Goal: Task Accomplishment & Management: Manage account settings

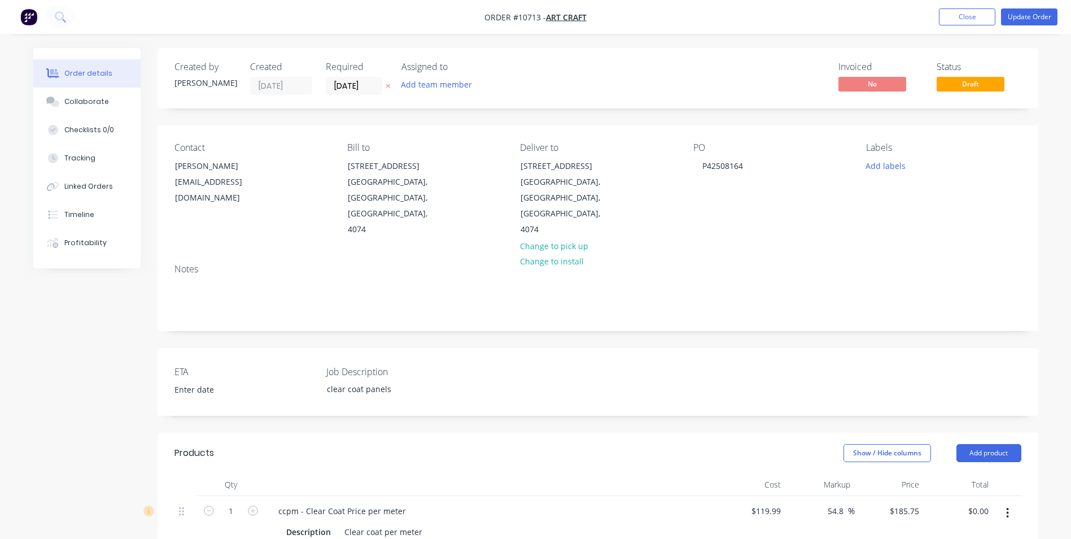
scroll to position [282, 0]
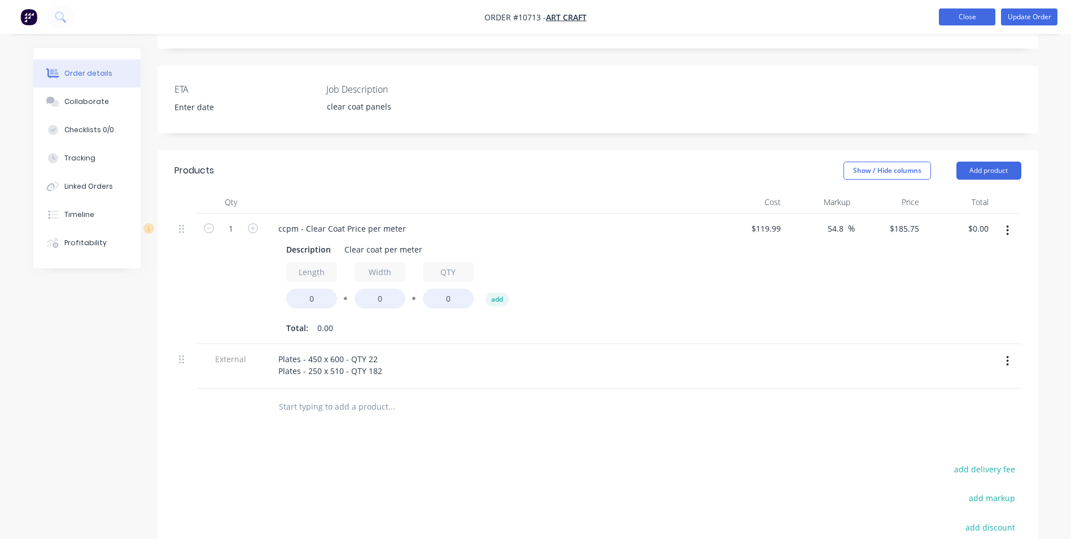
click at [957, 20] on button "Close" at bounding box center [967, 16] width 56 height 17
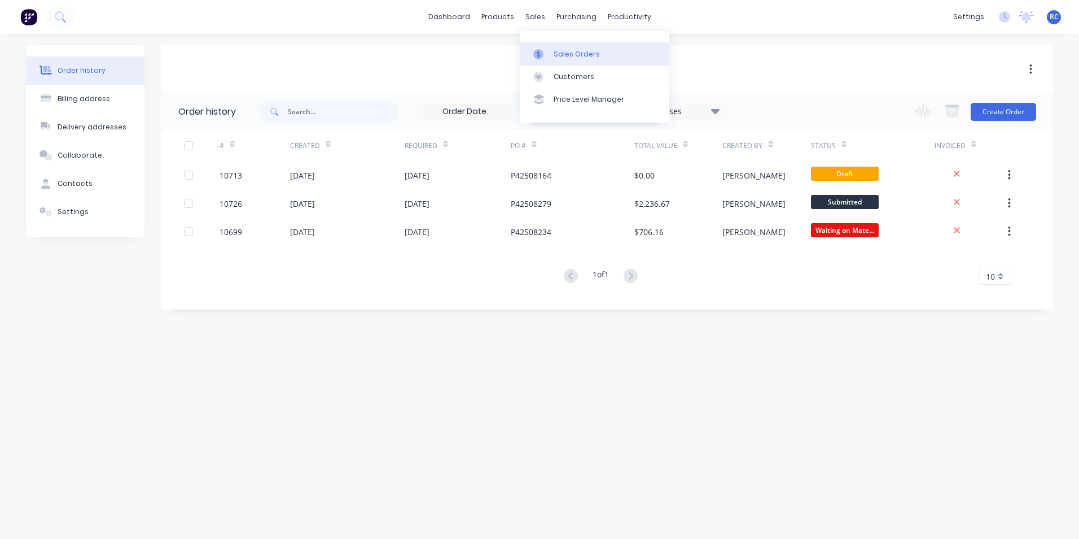
click at [549, 62] on link "Sales Orders" at bounding box center [595, 53] width 150 height 23
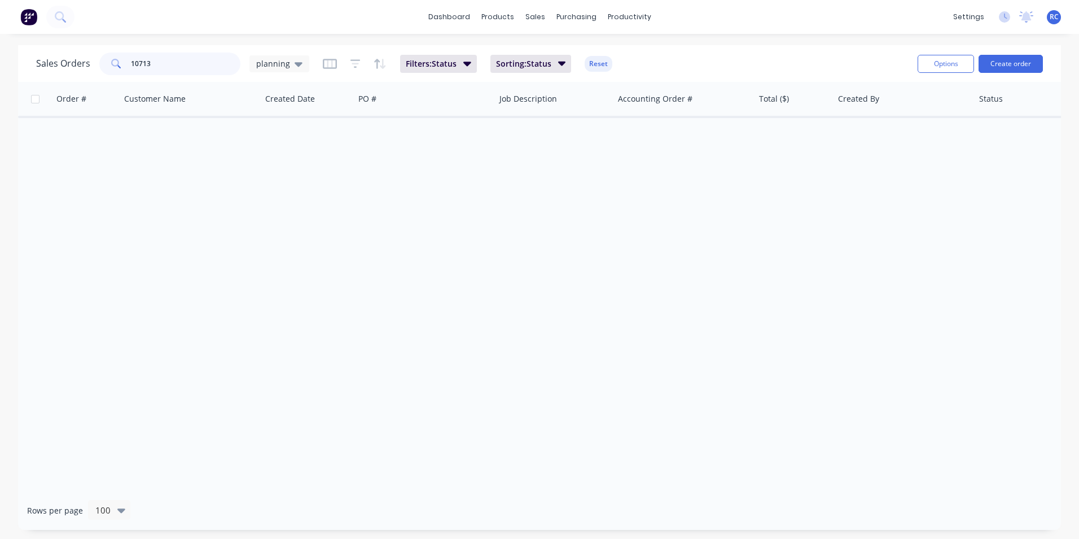
drag, startPoint x: 179, startPoint y: 55, endPoint x: 80, endPoint y: 52, distance: 98.8
click at [80, 52] on div "Sales Orders 10713 planning" at bounding box center [172, 63] width 273 height 23
click at [275, 68] on div "planning" at bounding box center [280, 63] width 60 height 17
click at [285, 207] on button "all jobs" at bounding box center [317, 205] width 129 height 13
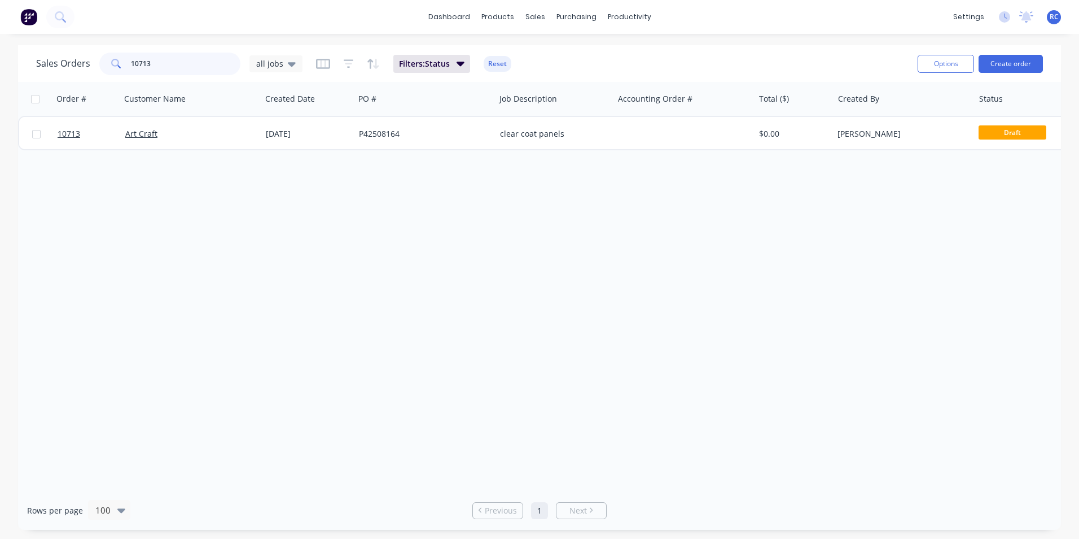
drag, startPoint x: 172, startPoint y: 68, endPoint x: 111, endPoint y: 59, distance: 61.1
click at [111, 59] on div "10713" at bounding box center [169, 63] width 141 height 23
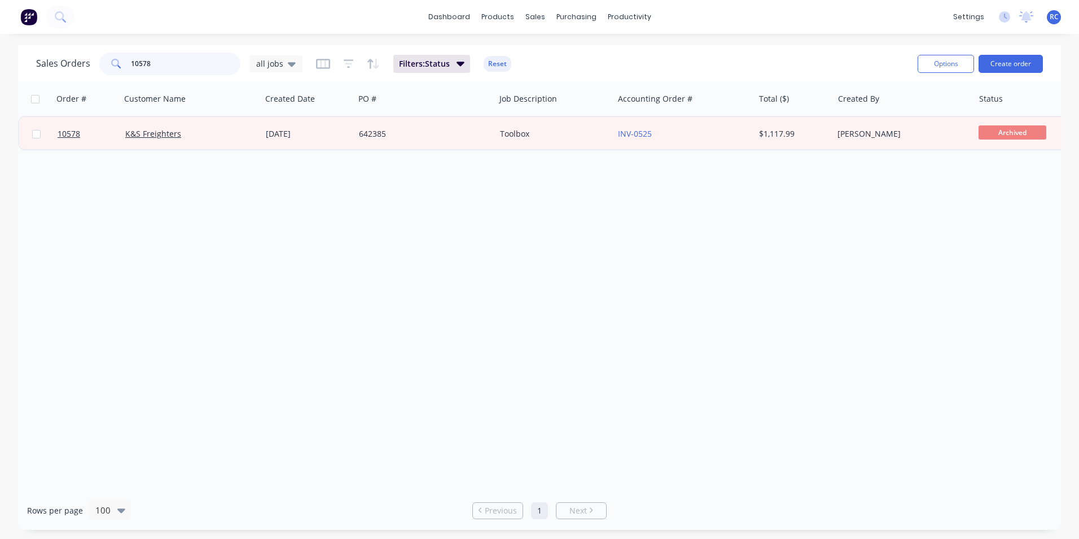
drag, startPoint x: 172, startPoint y: 66, endPoint x: 70, endPoint y: 67, distance: 102.2
click at [70, 66] on div "Sales Orders 10578 all jobs" at bounding box center [169, 63] width 266 height 23
type input "metroll"
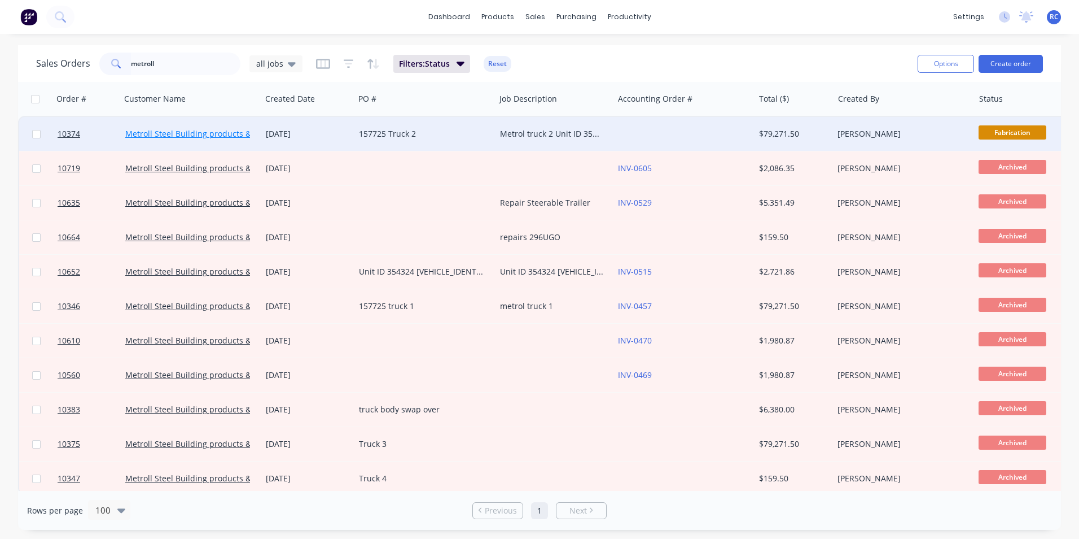
click at [220, 130] on link "Metroll Steel Building products & Solutions" at bounding box center [206, 133] width 163 height 11
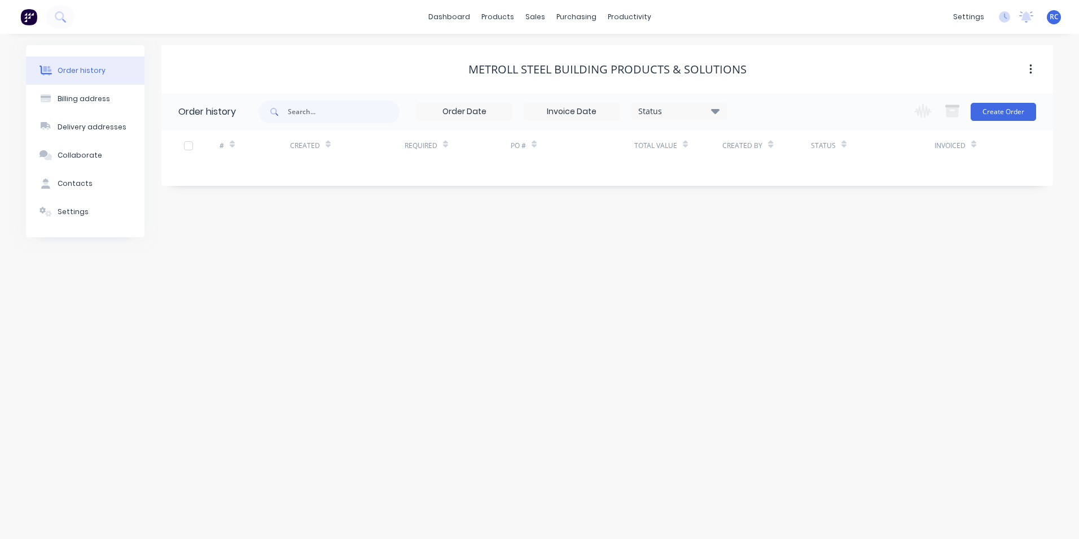
click at [220, 130] on div "Order history Billing address Delivery addresses Collaborate Contacts Settings …" at bounding box center [539, 286] width 1079 height 505
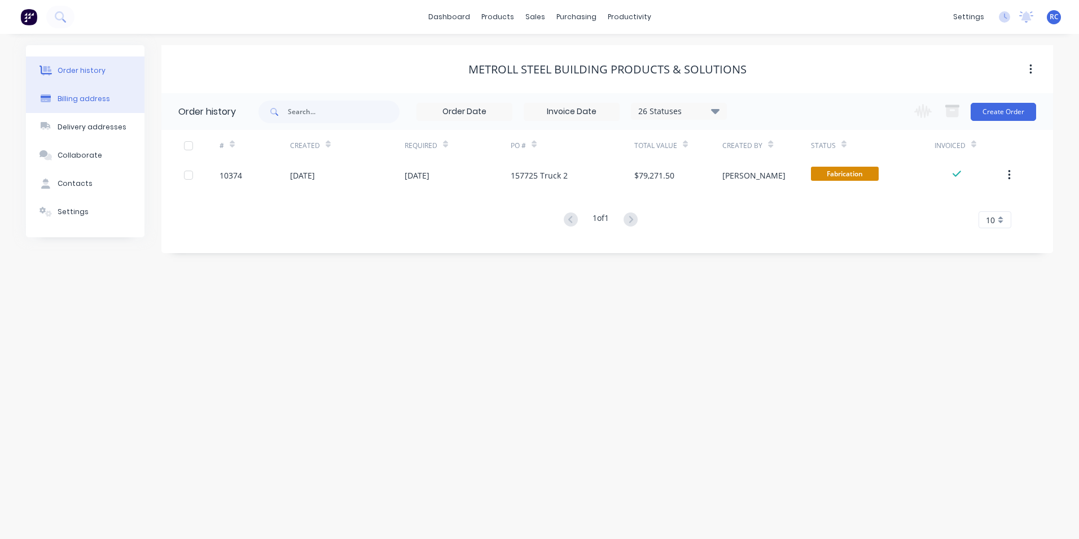
click at [82, 95] on div "Billing address" at bounding box center [84, 99] width 52 height 10
select select "AU"
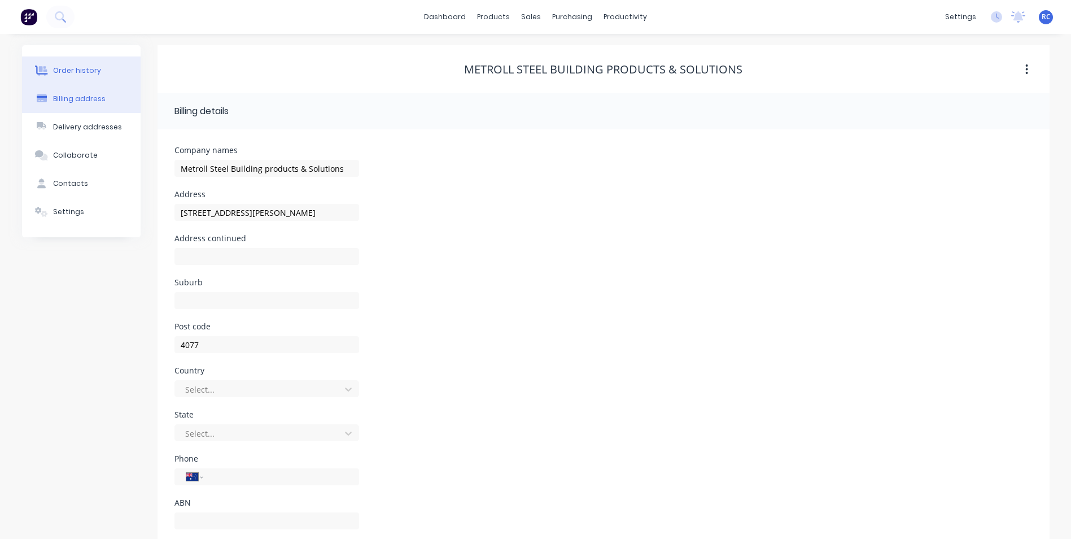
click at [77, 76] on button "Order history" at bounding box center [81, 70] width 119 height 28
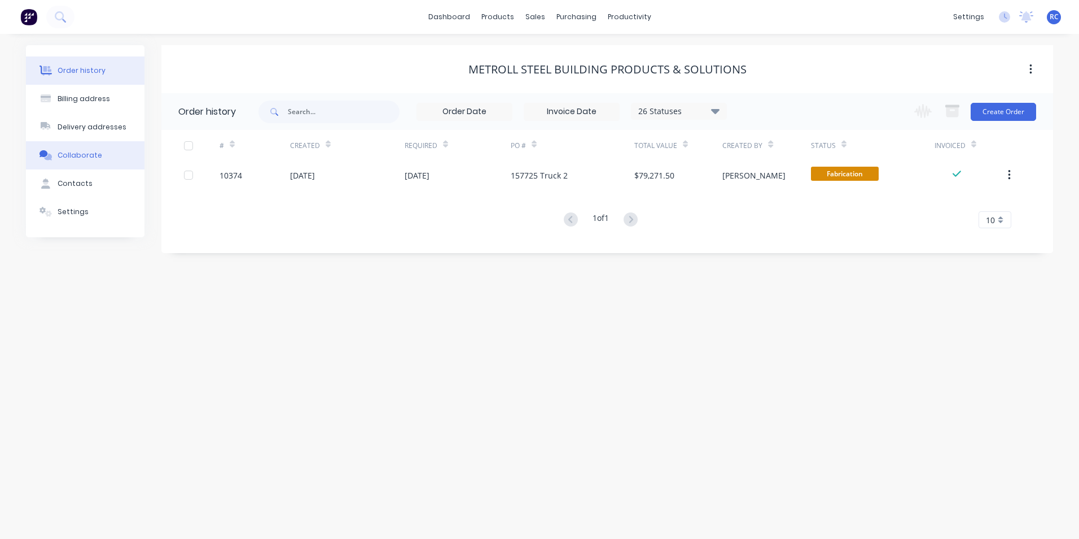
click at [80, 157] on div "Collaborate" at bounding box center [80, 155] width 45 height 10
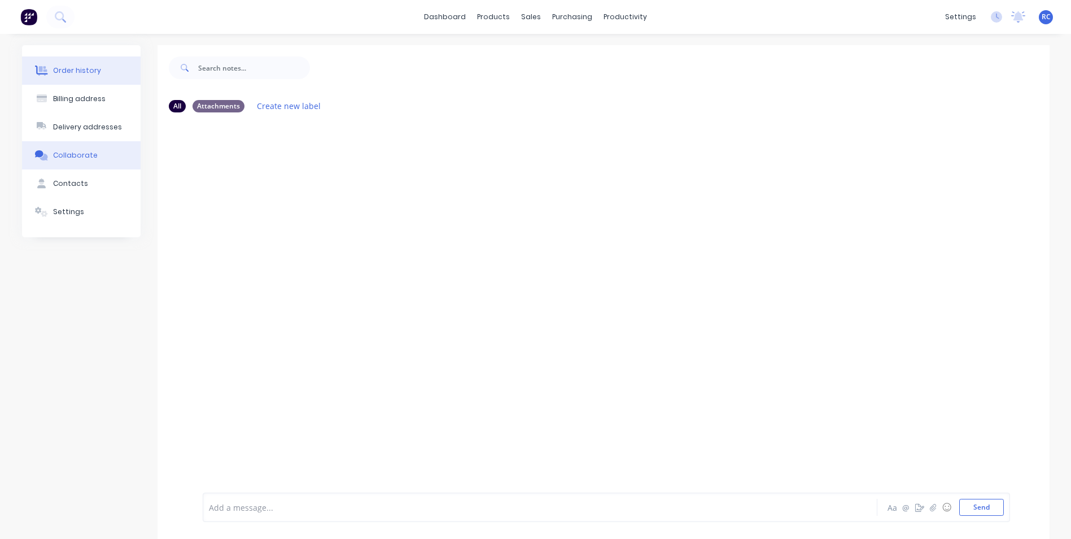
click at [90, 70] on div "Order history" at bounding box center [77, 70] width 48 height 10
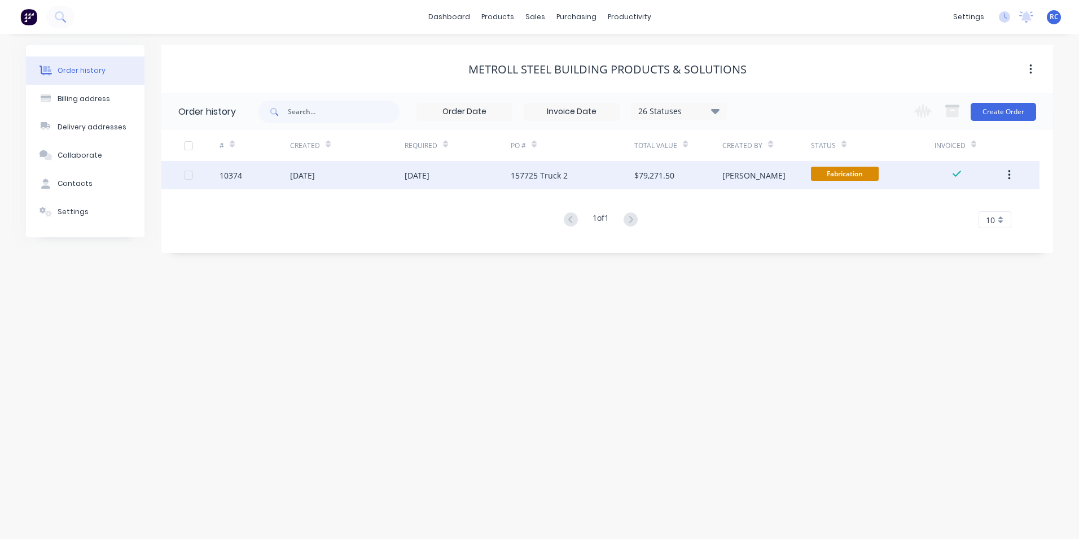
click at [510, 178] on div "[DATE]" at bounding box center [458, 175] width 106 height 28
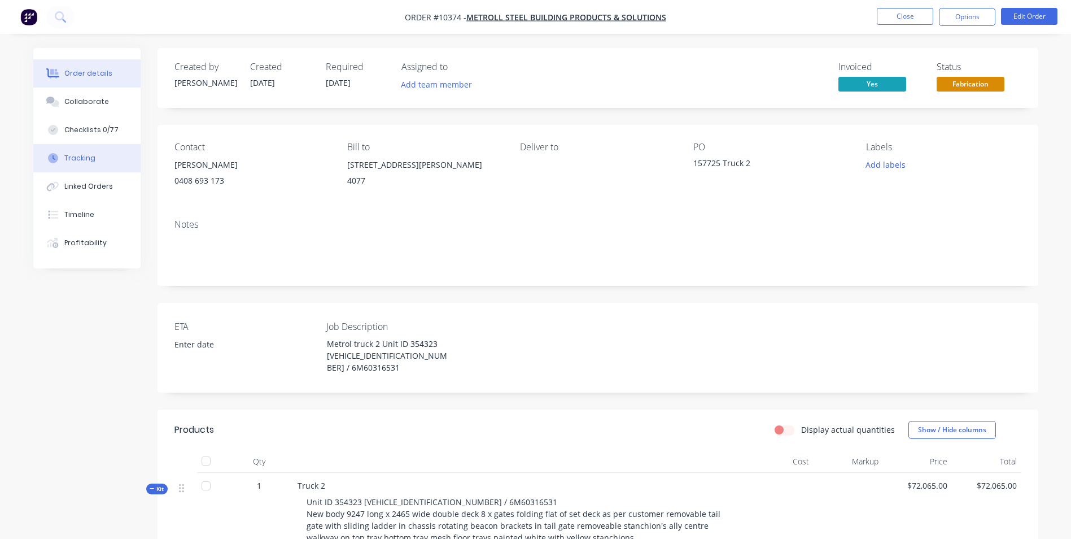
click at [78, 159] on div "Tracking" at bounding box center [79, 158] width 31 height 10
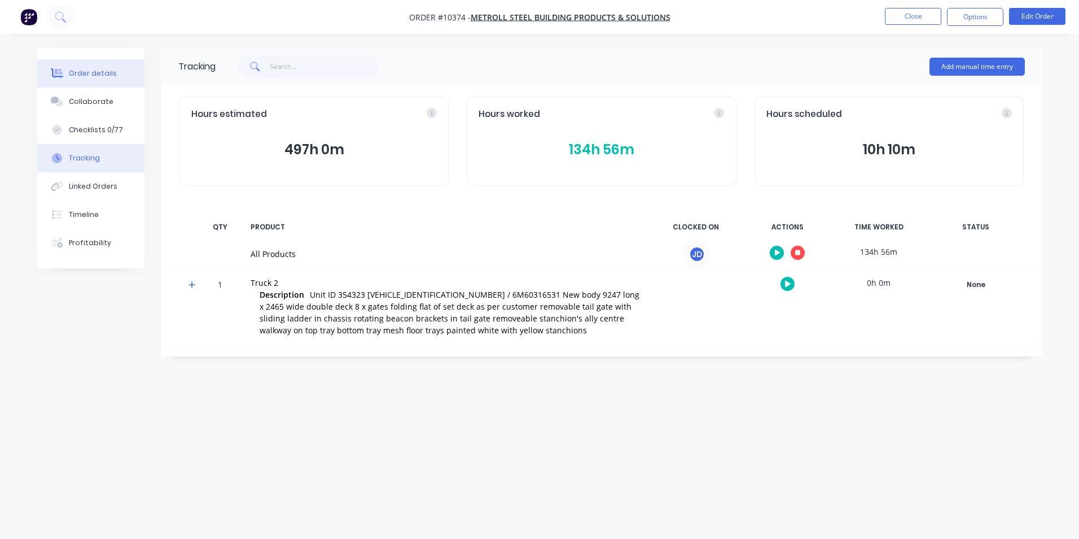
click at [86, 75] on div "Order details" at bounding box center [93, 73] width 48 height 10
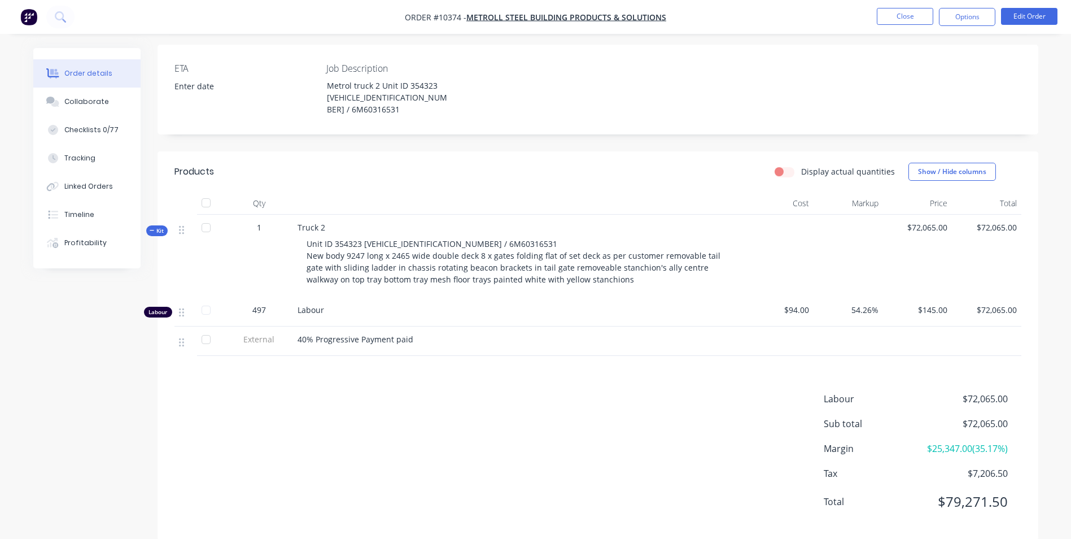
scroll to position [290, 0]
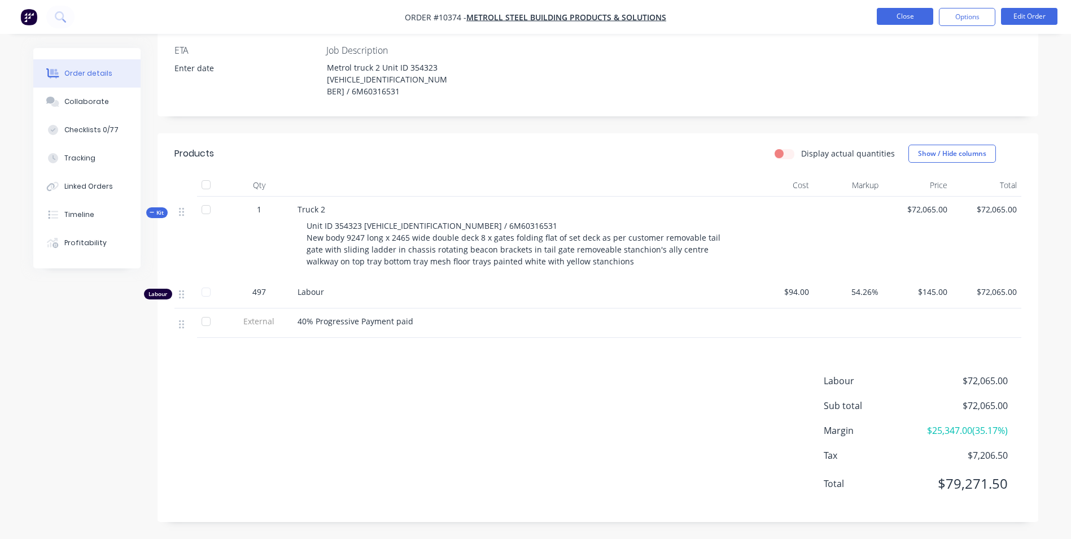
click at [900, 17] on button "Close" at bounding box center [905, 16] width 56 height 17
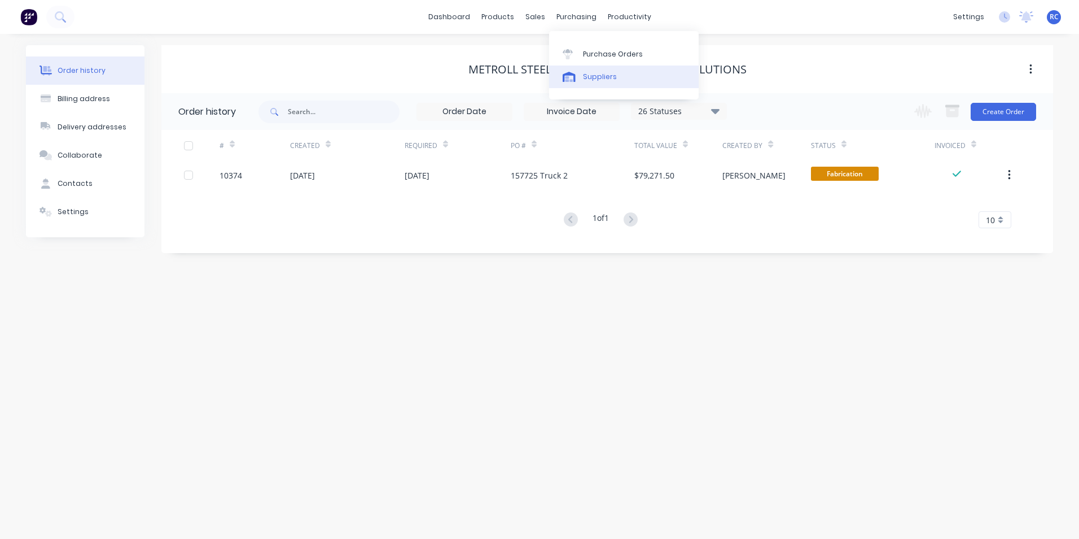
click at [589, 81] on div "Suppliers" at bounding box center [600, 77] width 34 height 10
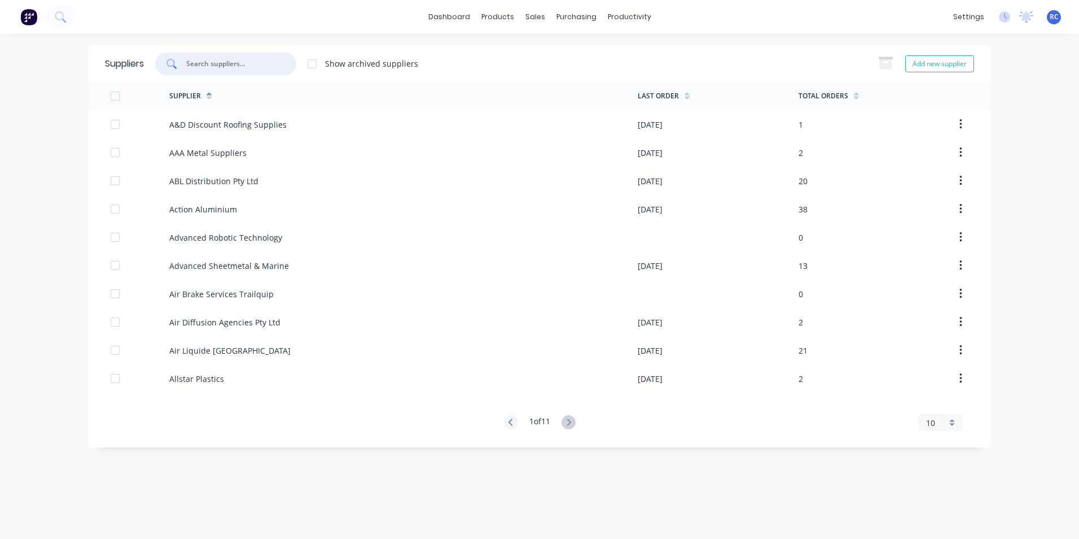
click at [247, 62] on input "text" at bounding box center [232, 63] width 94 height 11
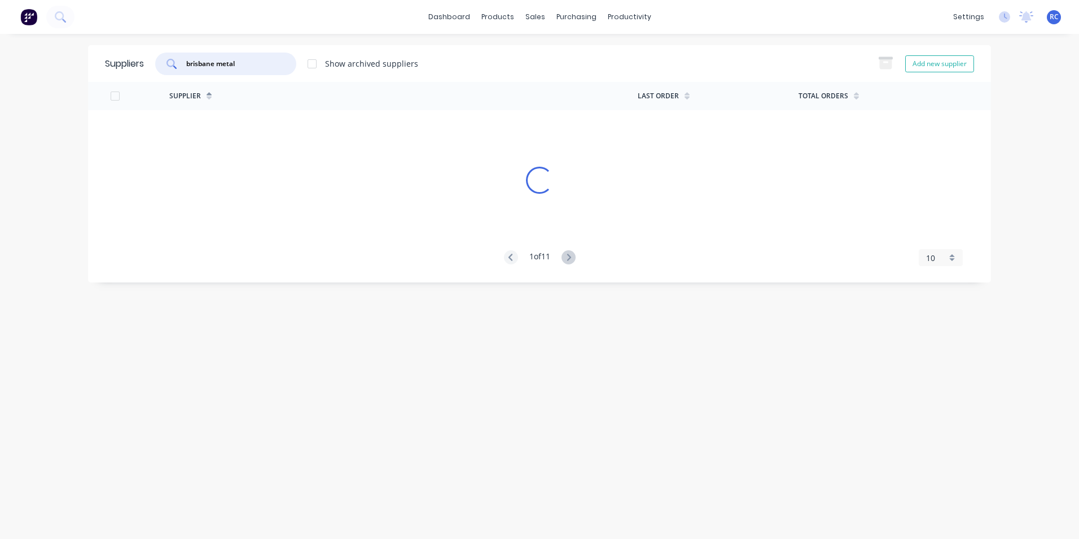
type input "brisbane metal"
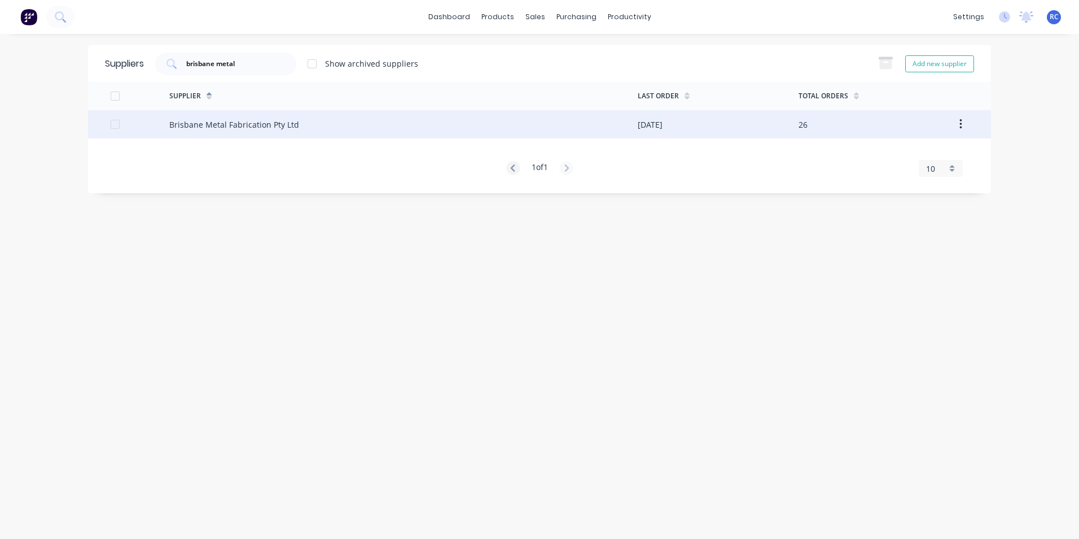
click at [274, 120] on div "Brisbane Metal Fabrication Pty Ltd" at bounding box center [234, 125] width 130 height 12
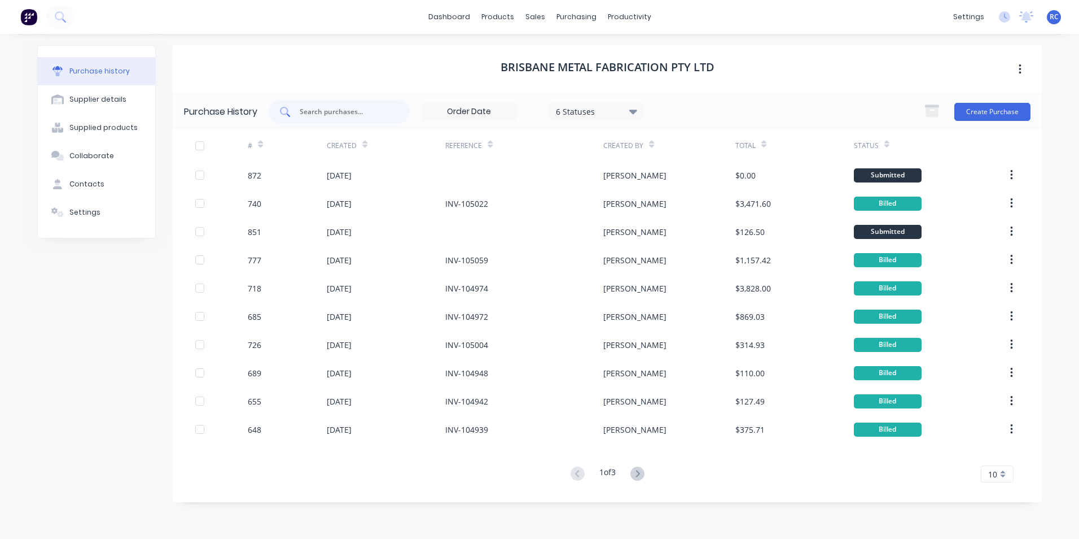
click at [301, 112] on input "text" at bounding box center [346, 111] width 94 height 11
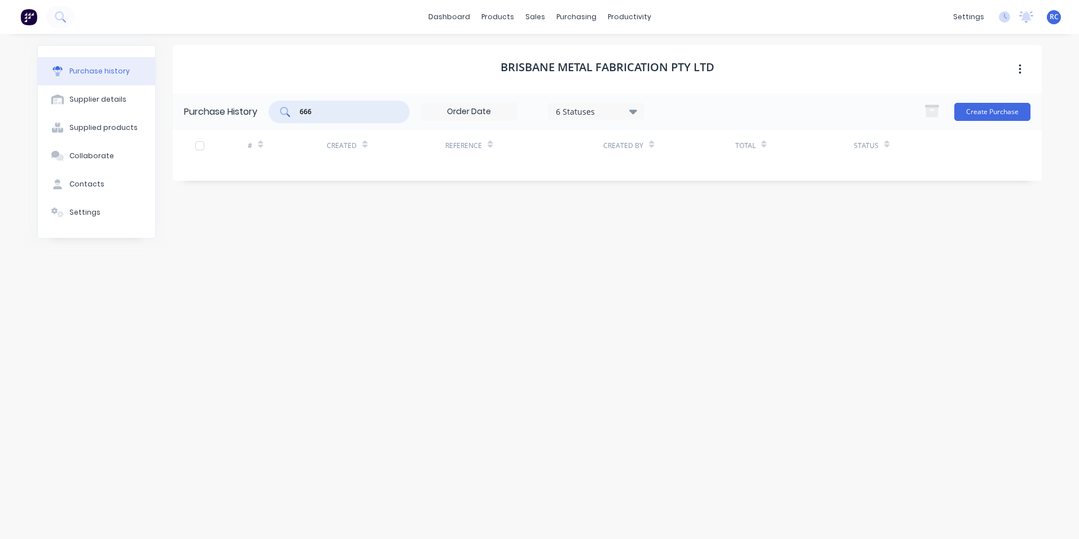
drag, startPoint x: 318, startPoint y: 113, endPoint x: 280, endPoint y: 112, distance: 38.4
click at [280, 112] on div "666" at bounding box center [339, 111] width 141 height 23
type input "740"
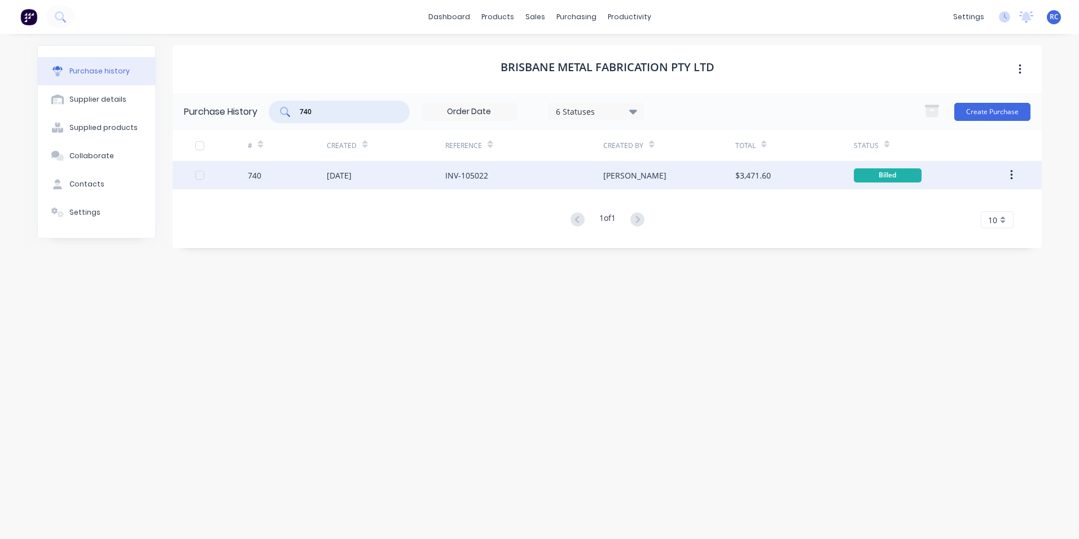
click at [341, 172] on div "[DATE]" at bounding box center [339, 175] width 25 height 12
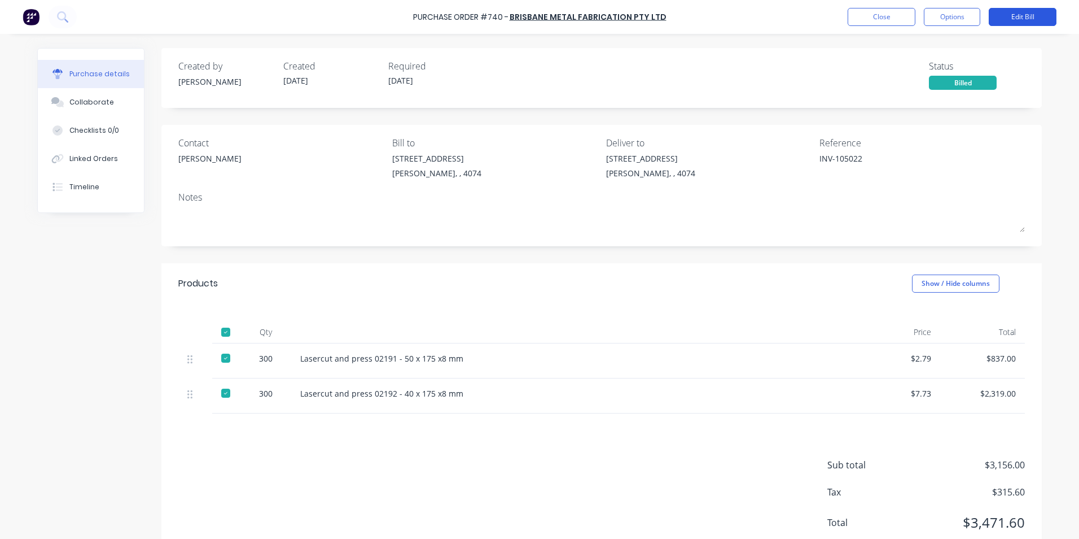
click at [1022, 19] on button "Edit Bill" at bounding box center [1023, 17] width 68 height 18
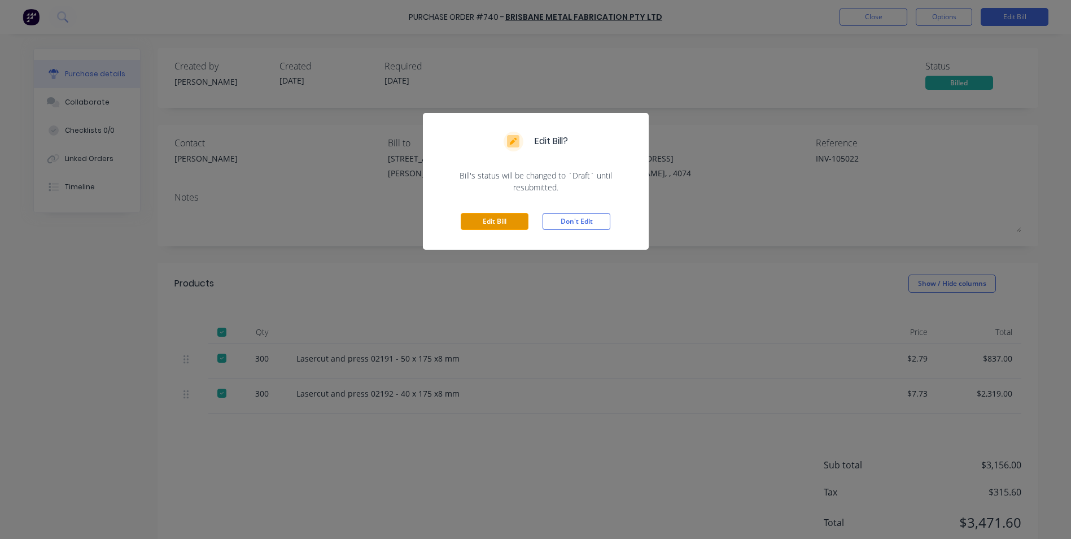
click at [519, 227] on button "Edit Bill" at bounding box center [495, 221] width 68 height 17
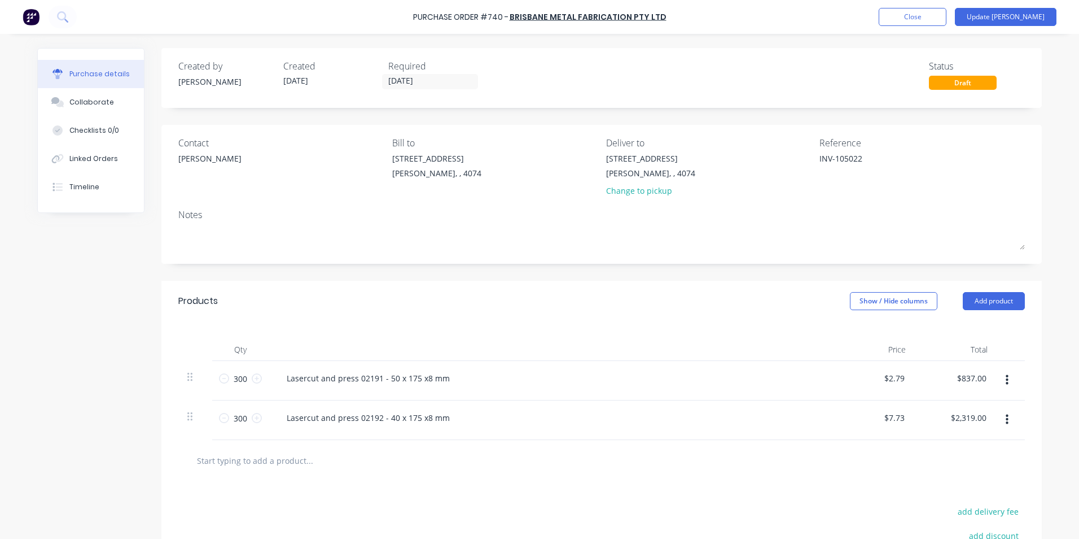
click at [265, 460] on input "text" at bounding box center [309, 460] width 226 height 23
drag, startPoint x: 447, startPoint y: 417, endPoint x: 282, endPoint y: 424, distance: 164.4
click at [282, 424] on div "Lasercut and press 02192 - 40 x 175 x8 mm" at bounding box center [368, 417] width 181 height 16
copy div "Lasercut and press 02192 - 40 x 175 x8 mm"
click at [246, 463] on input "text" at bounding box center [309, 460] width 226 height 23
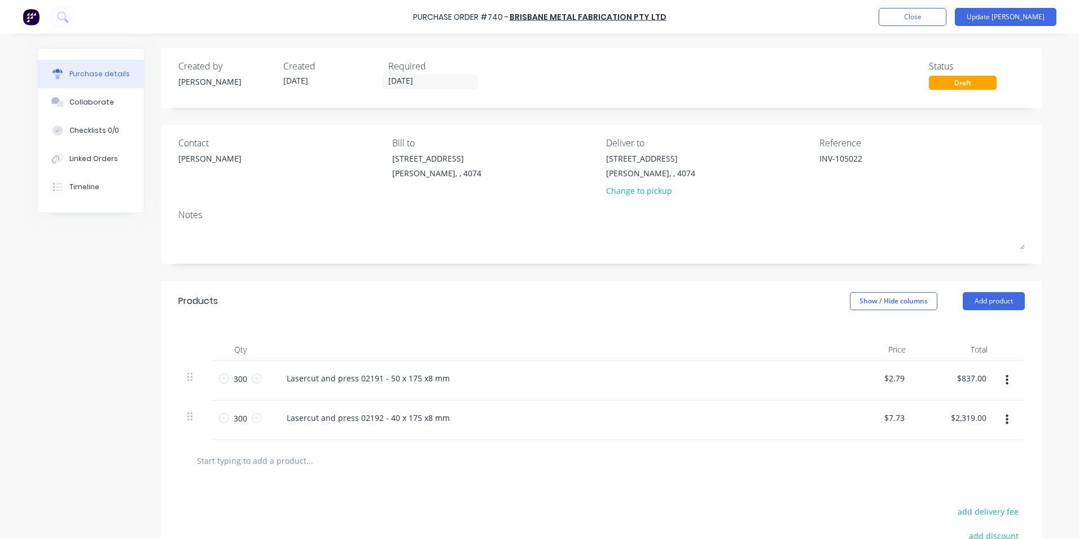
paste input "Lasercut and press 02192 - 40 x 175 x8 mm"
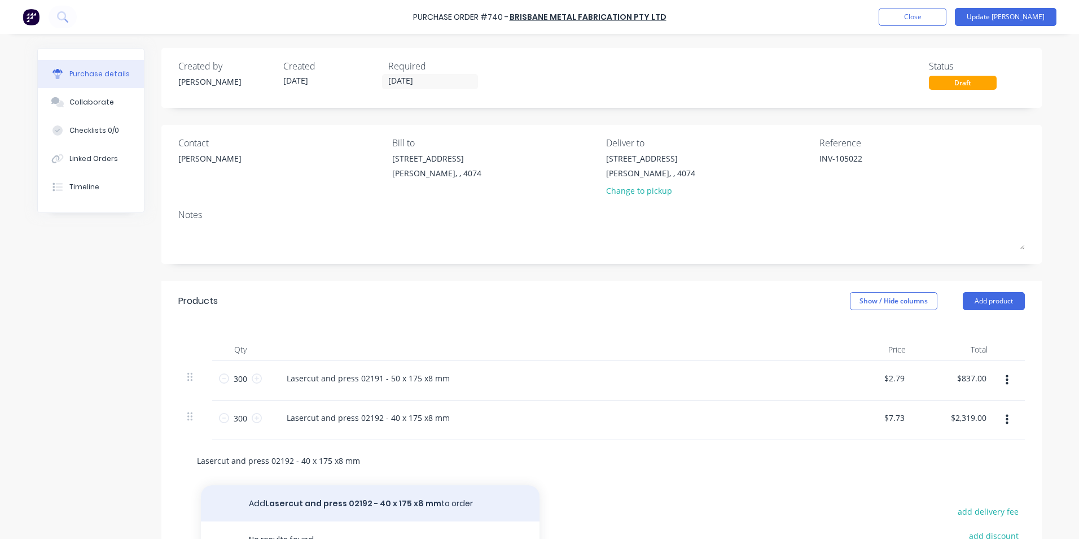
type input "Lasercut and press 02192 - 40 x 175 x8 mm"
click at [270, 502] on button "Add Lasercut and press 02192 - 40 x 175 x8 mm to order" at bounding box center [370, 503] width 339 height 36
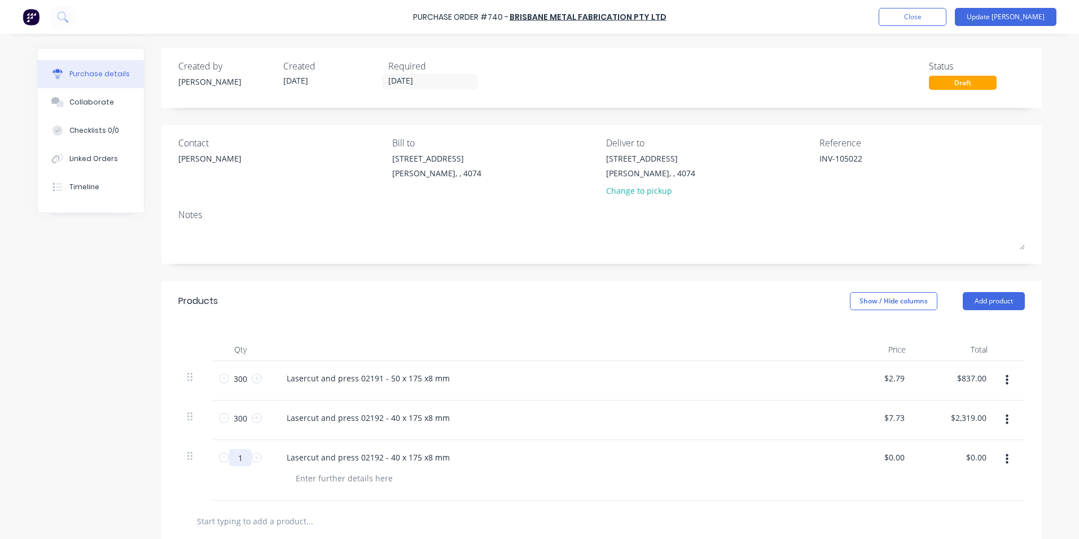
click at [238, 458] on input "1" at bounding box center [240, 457] width 23 height 17
type input "300"
click at [857, 451] on div "$0.00 $0.00" at bounding box center [874, 470] width 82 height 60
click at [888, 458] on input "0.00" at bounding box center [894, 457] width 26 height 16
click at [1035, 415] on div "Qty Price Total 300 300 Lasercut and press 02191 - 50 x 175 x8 mm $2.79 $2.79 $…" at bounding box center [601, 410] width 881 height 179
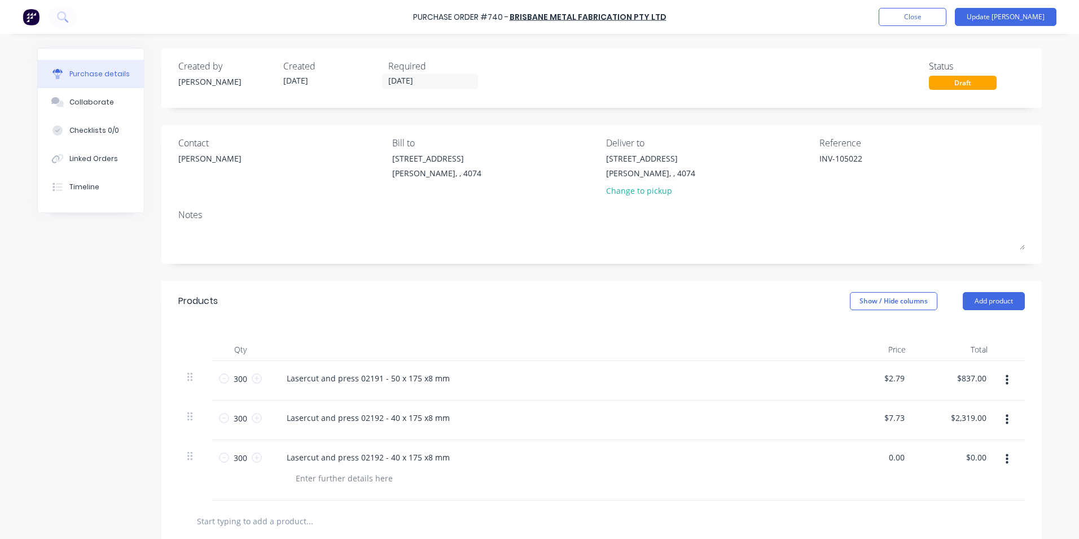
drag, startPoint x: 892, startPoint y: 461, endPoint x: 928, endPoint y: 462, distance: 35.6
click at [928, 462] on div "300 300 Lasercut and press 02192 - 40 x 175 x8 mm 0.00 0.00 $0.00 $0.00" at bounding box center [601, 470] width 847 height 60
click at [915, 457] on div "$0.00 $0.00" at bounding box center [956, 470] width 82 height 60
drag, startPoint x: 904, startPoint y: 458, endPoint x: 862, endPoint y: 452, distance: 42.9
click at [862, 452] on div "$0.00 $0.00" at bounding box center [874, 470] width 82 height 60
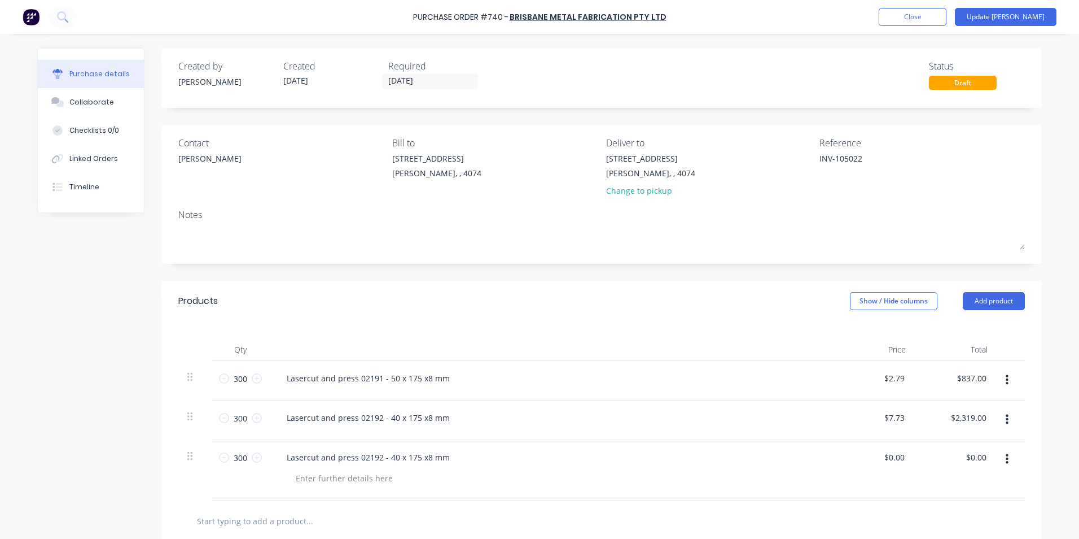
drag, startPoint x: 862, startPoint y: 452, endPoint x: 913, endPoint y: 460, distance: 51.5
click at [915, 460] on div "$0.00 $0.00" at bounding box center [956, 470] width 82 height 60
click at [895, 461] on input "0" at bounding box center [899, 457] width 16 height 16
type input "$7.73"
type input "$2,319.00"
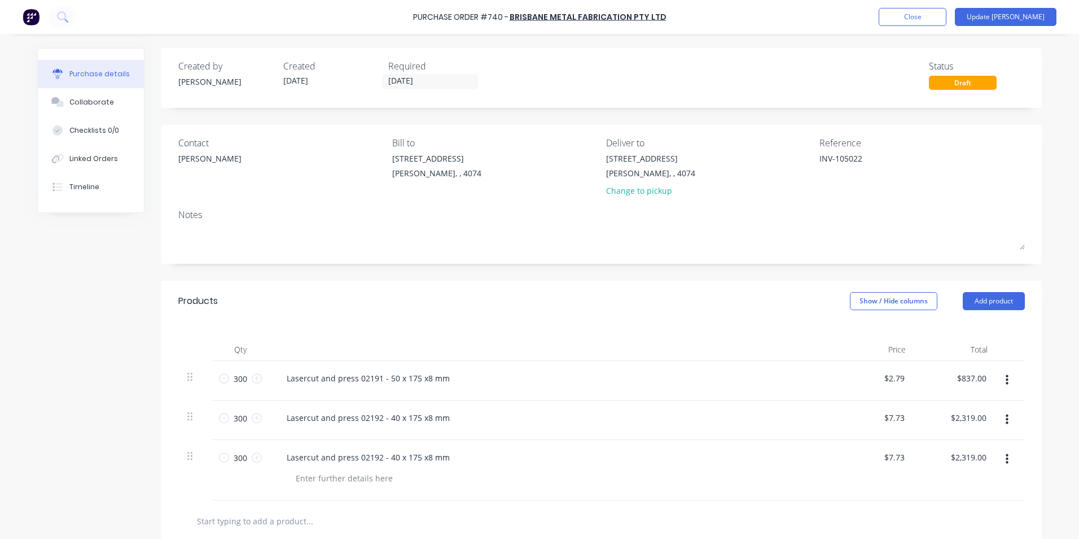
click at [908, 468] on div "$7.73 $7.73" at bounding box center [874, 470] width 82 height 60
click at [1006, 419] on icon "button" at bounding box center [1007, 419] width 3 height 10
click at [972, 511] on button "Delete" at bounding box center [973, 517] width 96 height 23
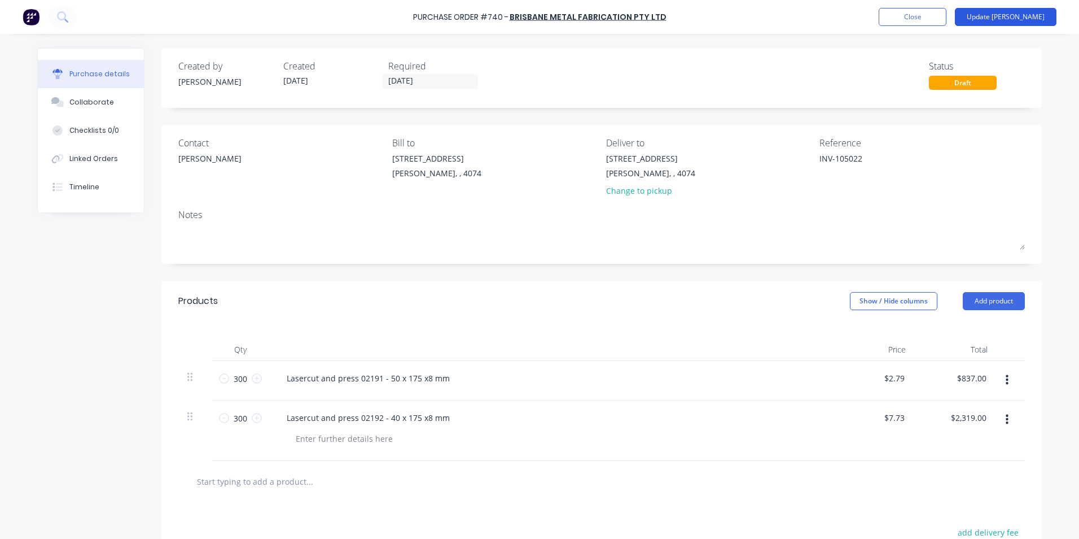
click at [1023, 17] on button "Update [PERSON_NAME]" at bounding box center [1006, 17] width 102 height 18
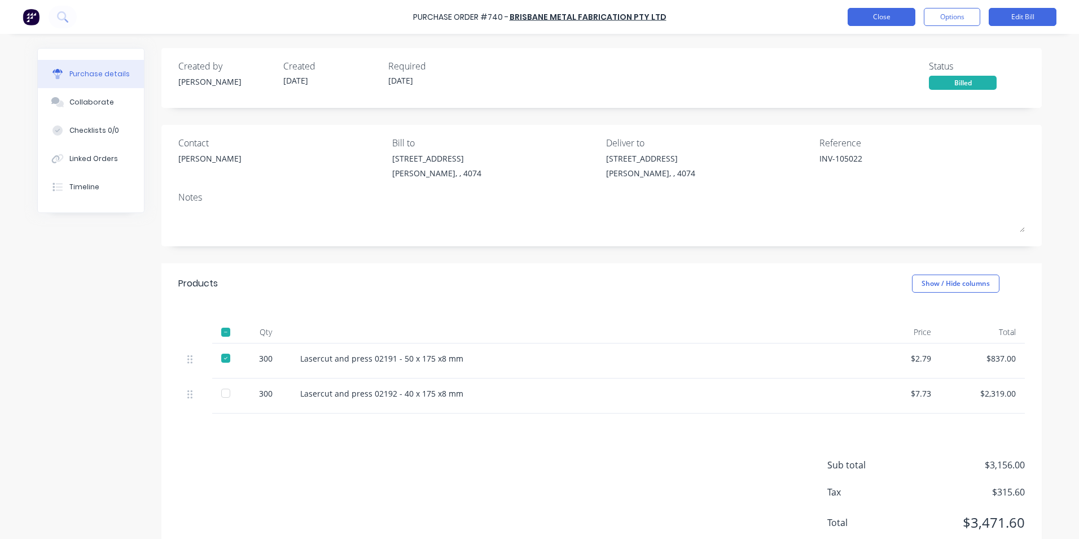
click at [894, 24] on button "Close" at bounding box center [882, 17] width 68 height 18
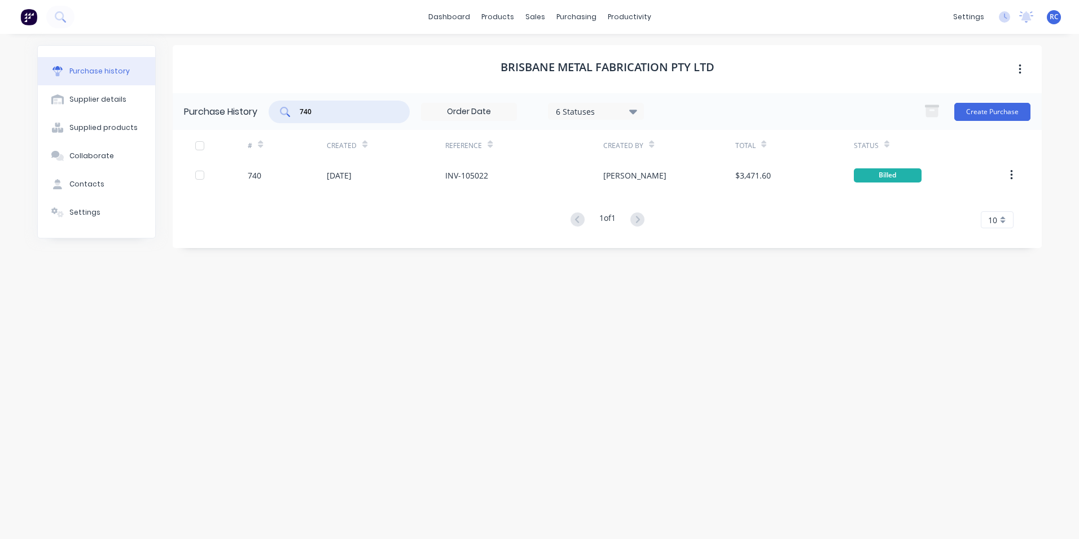
drag, startPoint x: 320, startPoint y: 115, endPoint x: 291, endPoint y: 101, distance: 32.3
click at [292, 102] on div "740" at bounding box center [339, 111] width 141 height 23
type input "666"
click at [313, 129] on div "Purchase History 666 6 Statuses 6 Statuses Create Purchase" at bounding box center [607, 111] width 869 height 37
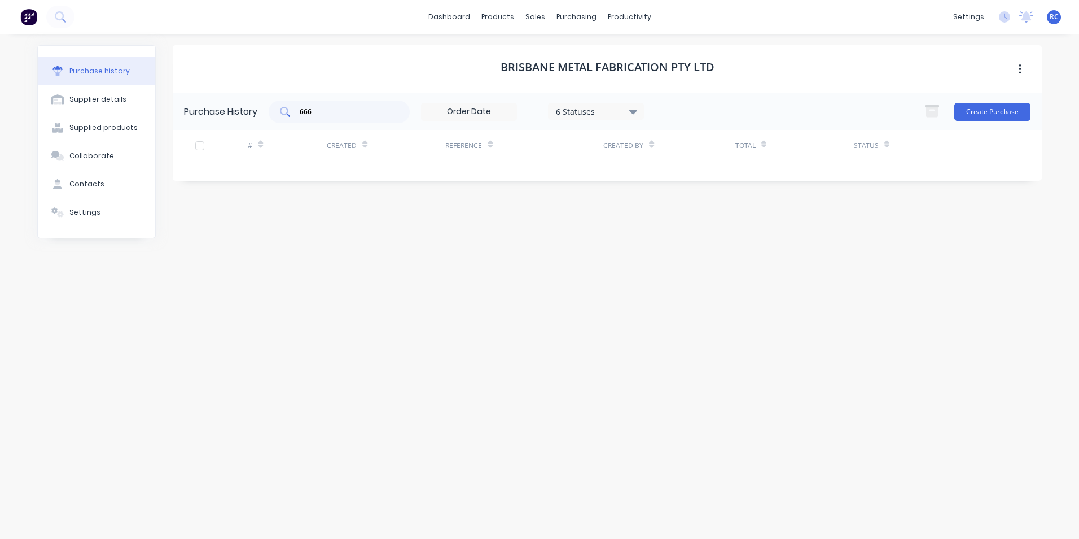
drag, startPoint x: 313, startPoint y: 122, endPoint x: 299, endPoint y: 114, distance: 15.7
click at [299, 114] on div "666" at bounding box center [339, 111] width 141 height 23
drag, startPoint x: 323, startPoint y: 111, endPoint x: 268, endPoint y: 91, distance: 58.9
click at [279, 96] on div "Purchase History 666 6 Statuses 6 Statuses Create Purchase" at bounding box center [607, 111] width 869 height 37
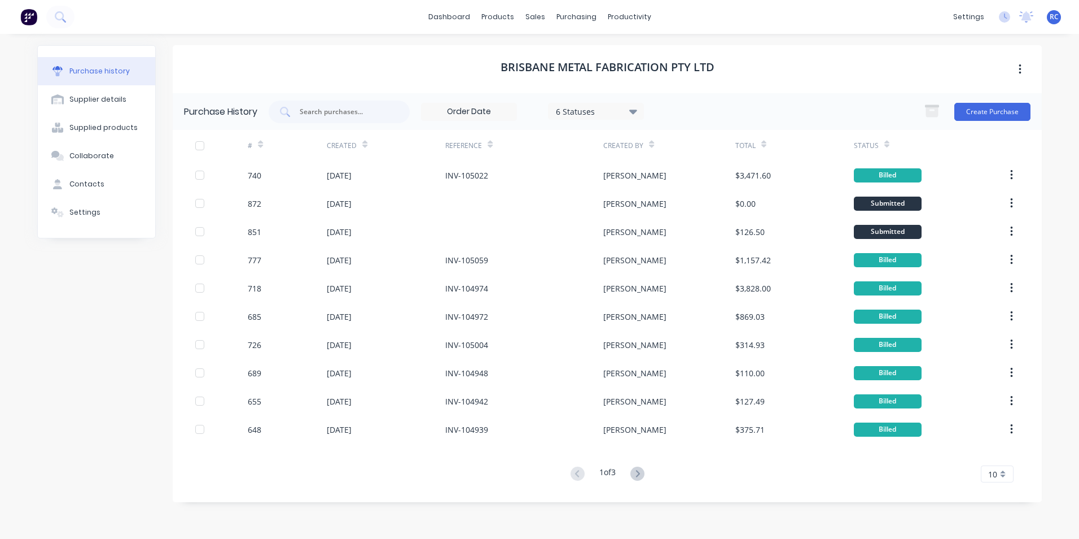
click at [261, 147] on icon at bounding box center [260, 144] width 5 height 8
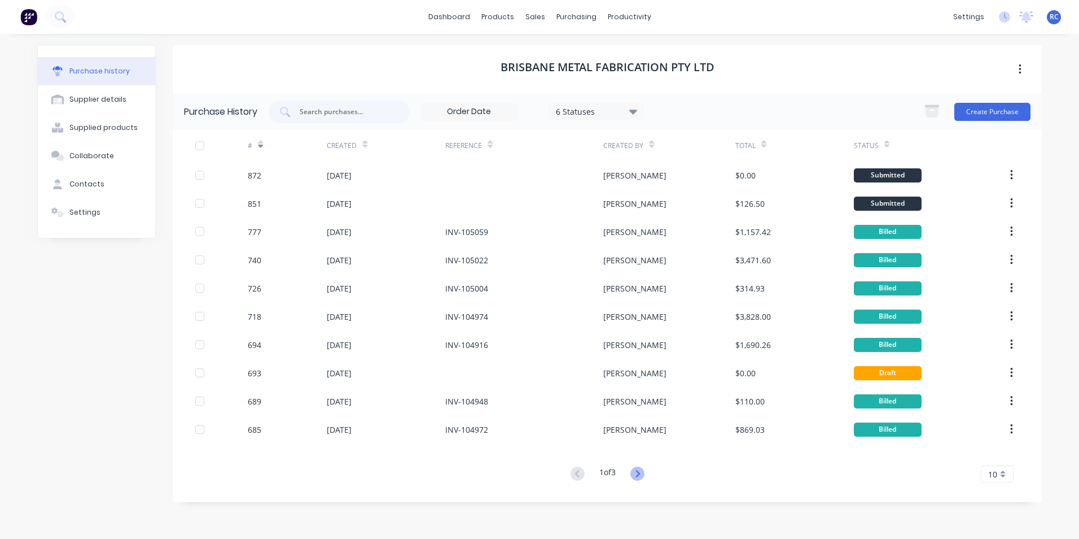
click at [640, 472] on icon at bounding box center [638, 473] width 4 height 7
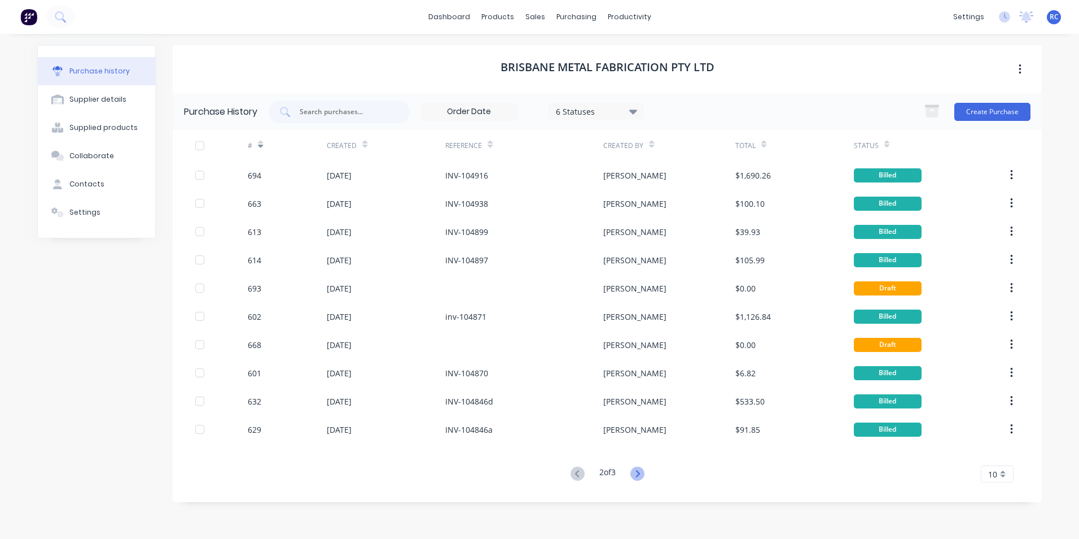
click at [640, 472] on icon at bounding box center [638, 473] width 4 height 7
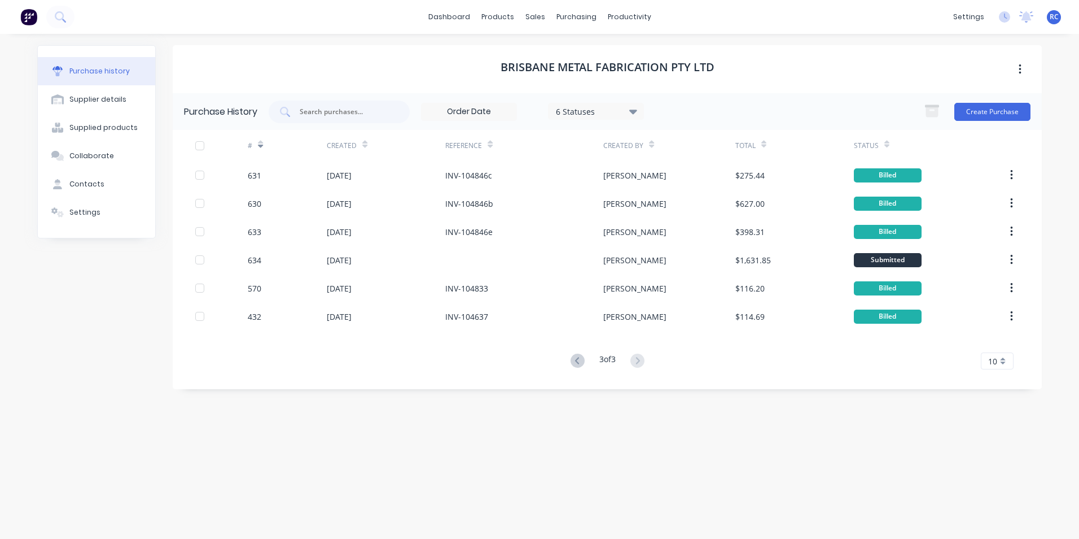
click at [767, 145] on div "Total" at bounding box center [795, 145] width 119 height 31
click at [759, 144] on div "Total" at bounding box center [751, 145] width 31 height 20
click at [575, 360] on icon at bounding box center [578, 360] width 14 height 14
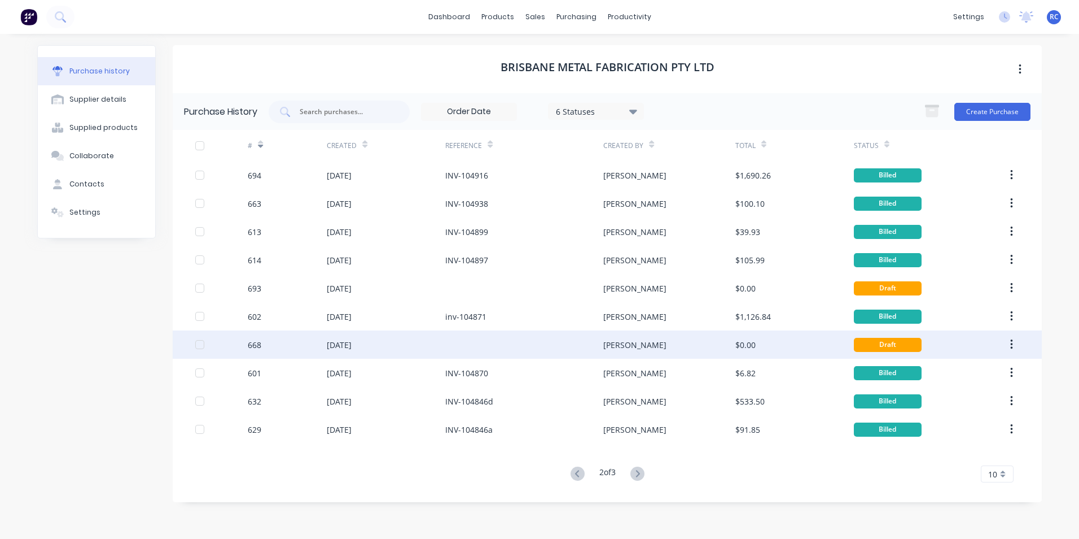
click at [498, 349] on div at bounding box center [524, 344] width 158 height 28
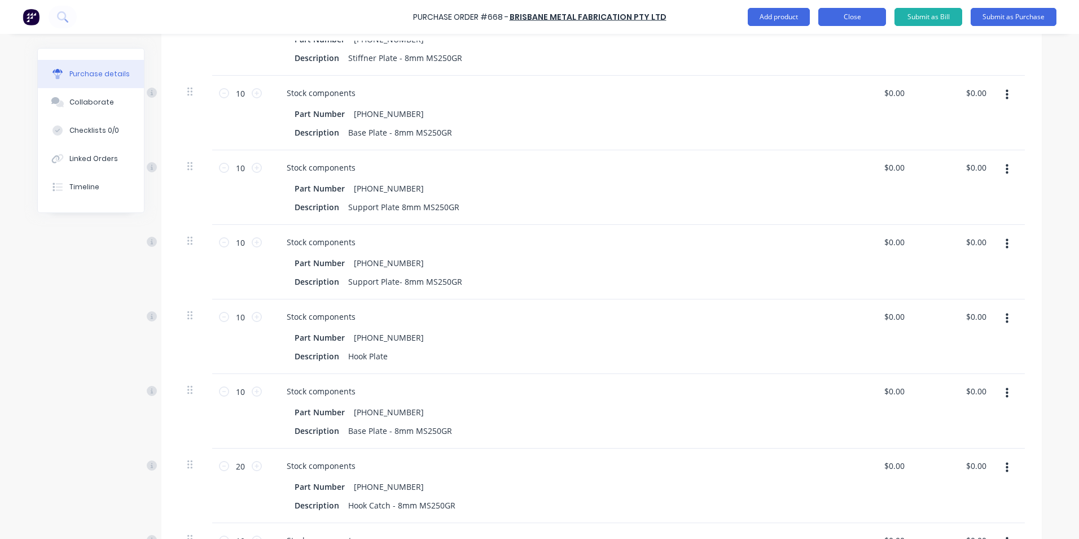
scroll to position [508, 0]
click at [852, 22] on button "Close" at bounding box center [853, 17] width 68 height 18
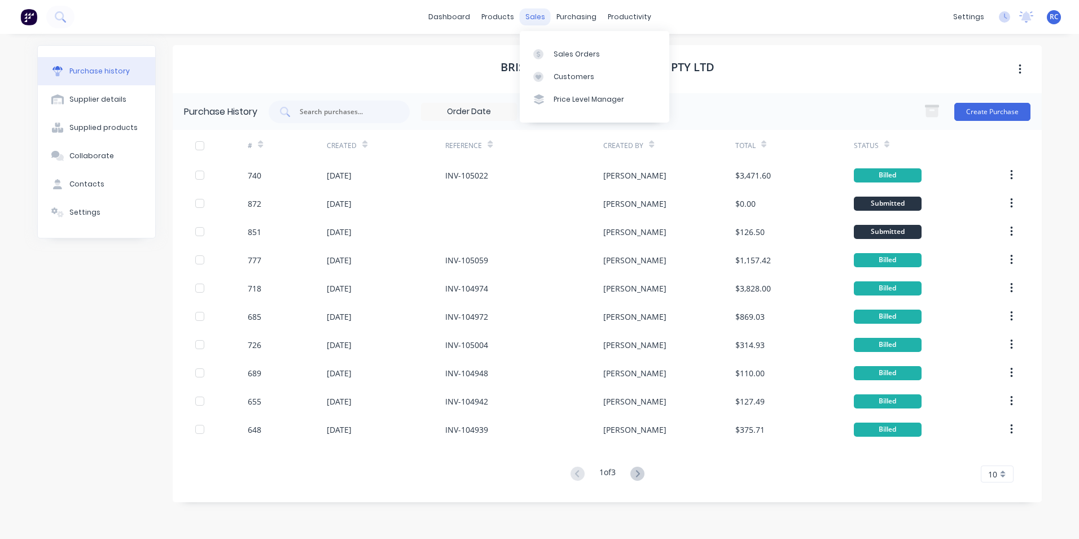
click at [540, 19] on div "sales" at bounding box center [535, 16] width 31 height 17
click at [546, 54] on div at bounding box center [541, 54] width 17 height 10
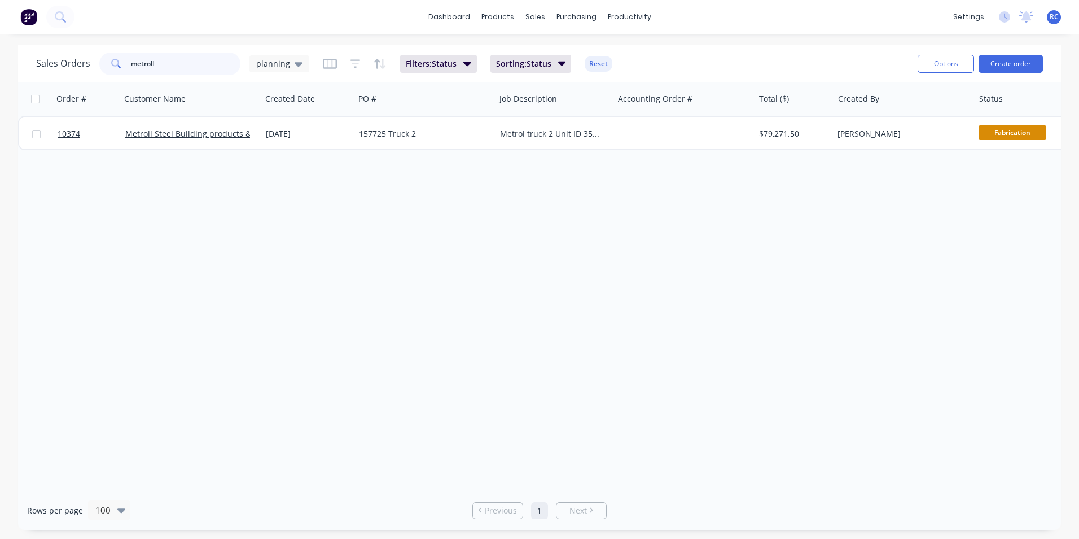
drag, startPoint x: 174, startPoint y: 65, endPoint x: 82, endPoint y: 54, distance: 93.3
click at [82, 54] on div "Sales Orders metroll planning" at bounding box center [172, 63] width 273 height 23
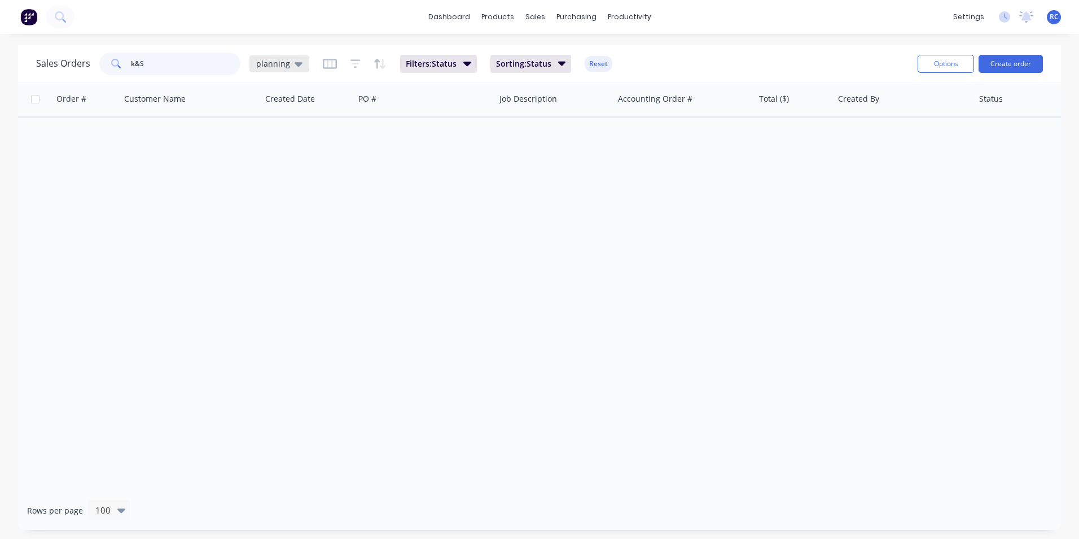
type input "k&S"
click at [295, 63] on icon at bounding box center [299, 64] width 8 height 5
click at [275, 204] on button "all jobs" at bounding box center [317, 205] width 129 height 13
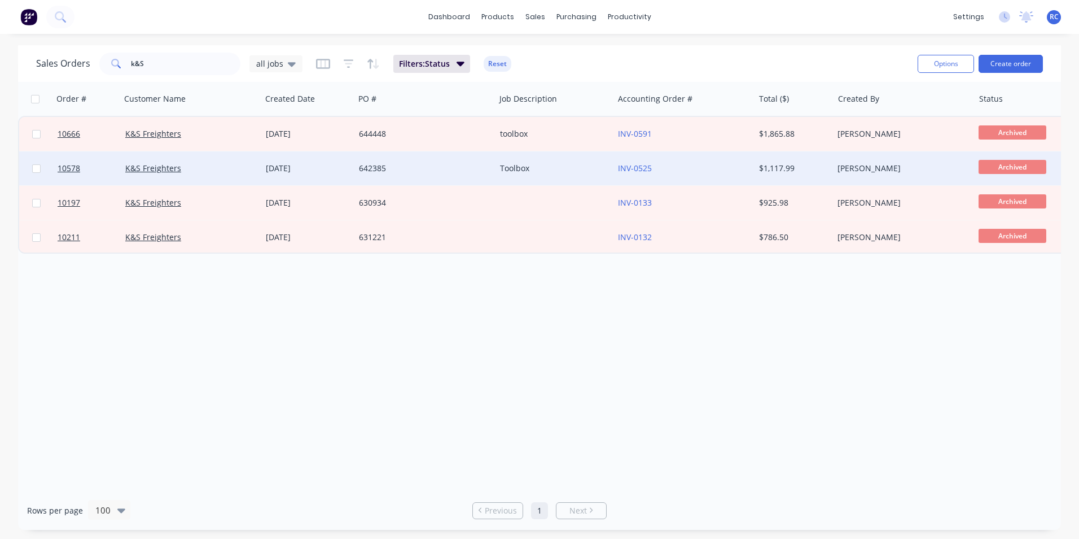
click at [279, 168] on div "[DATE]" at bounding box center [308, 168] width 84 height 11
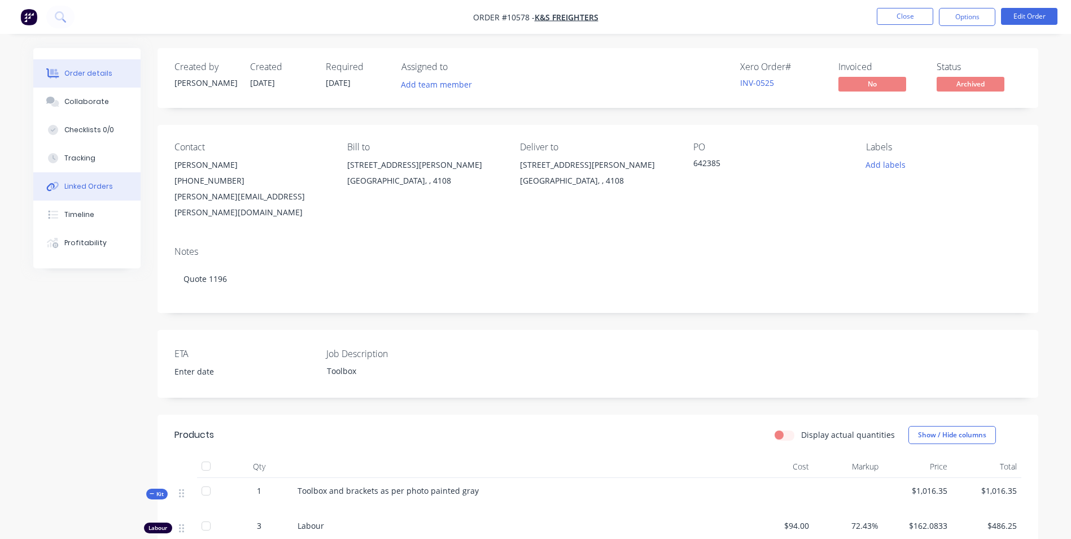
click at [103, 182] on div "Linked Orders" at bounding box center [88, 186] width 49 height 10
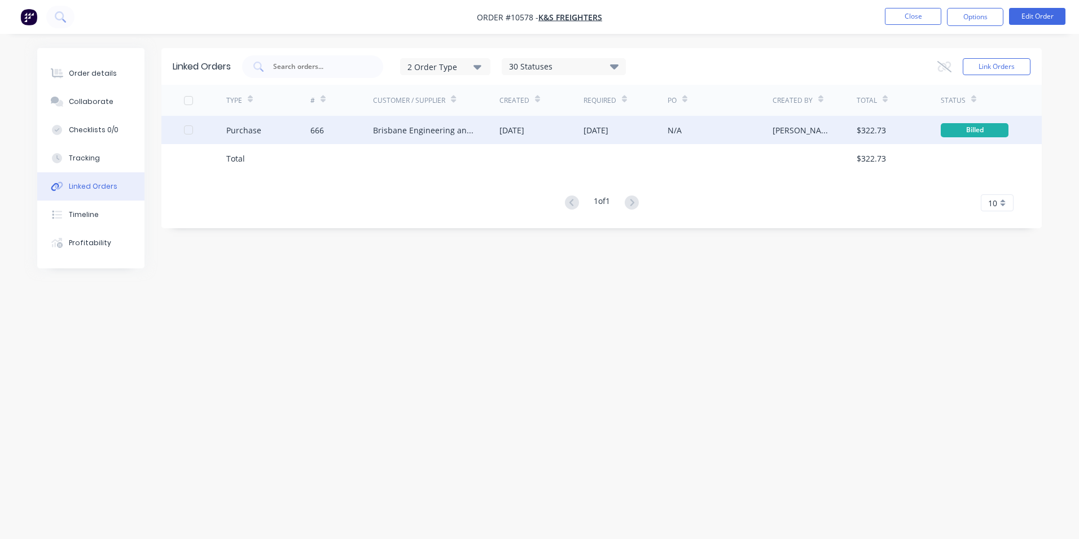
click at [414, 134] on div "Brisbane Engineering and Tooling Supplies" at bounding box center [425, 130] width 104 height 12
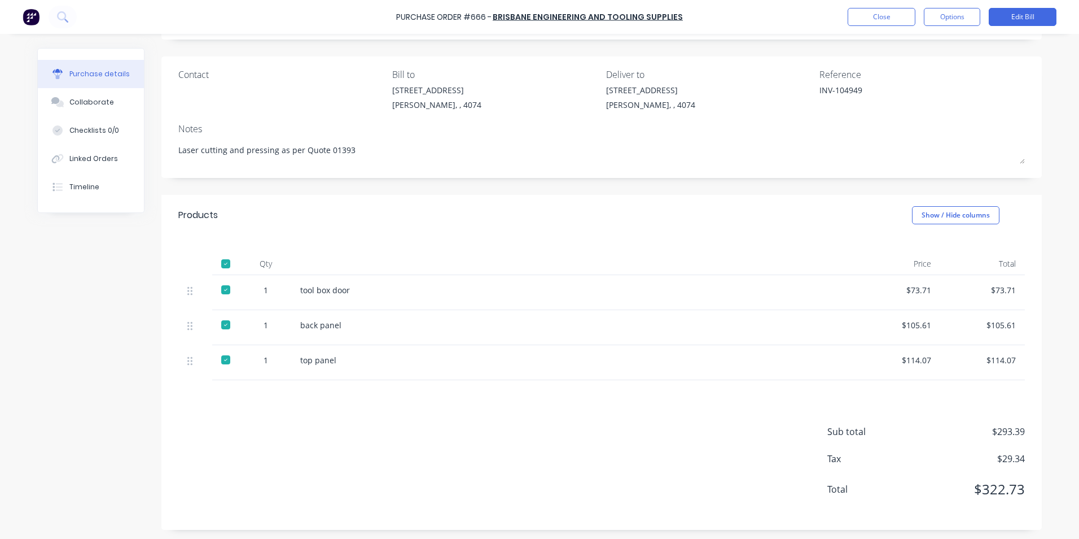
scroll to position [71, 0]
click at [1018, 14] on button "Edit Bill" at bounding box center [1023, 17] width 68 height 18
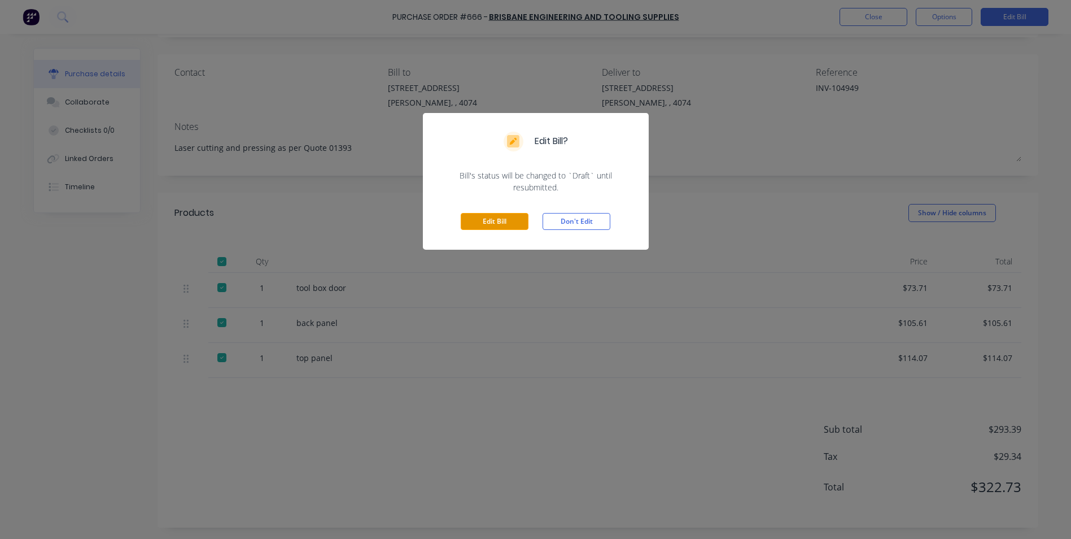
click at [505, 220] on button "Edit Bill" at bounding box center [495, 221] width 68 height 17
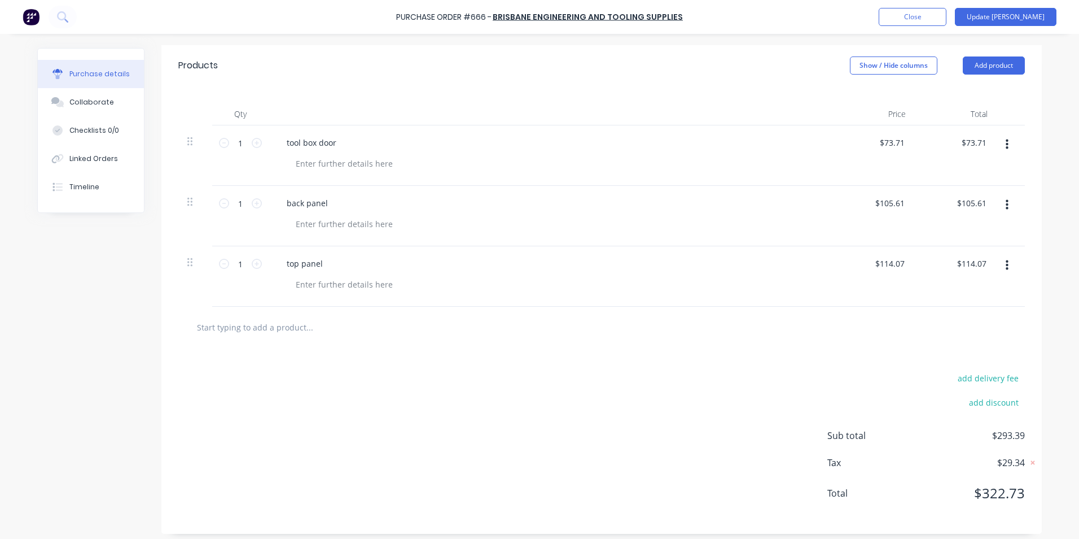
scroll to position [242, 0]
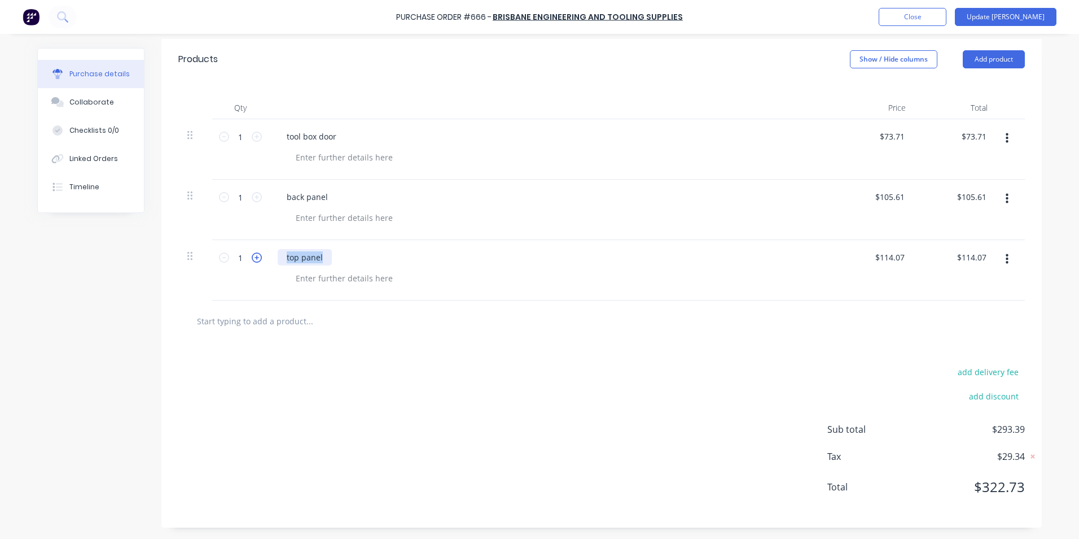
drag, startPoint x: 327, startPoint y: 257, endPoint x: 249, endPoint y: 252, distance: 78.1
click at [249, 252] on div "1 1 top panel $114.07 $114.07 $114.07 $114.07" at bounding box center [601, 270] width 847 height 60
copy div "top panel"
click at [291, 314] on input "text" at bounding box center [309, 320] width 226 height 23
click at [285, 320] on input "text" at bounding box center [309, 320] width 226 height 23
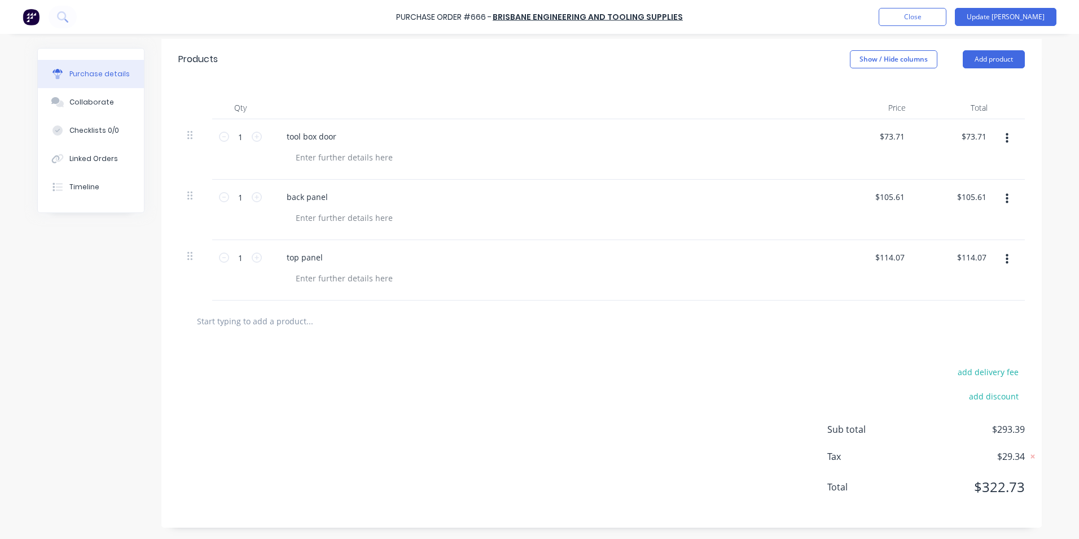
paste input "top panel"
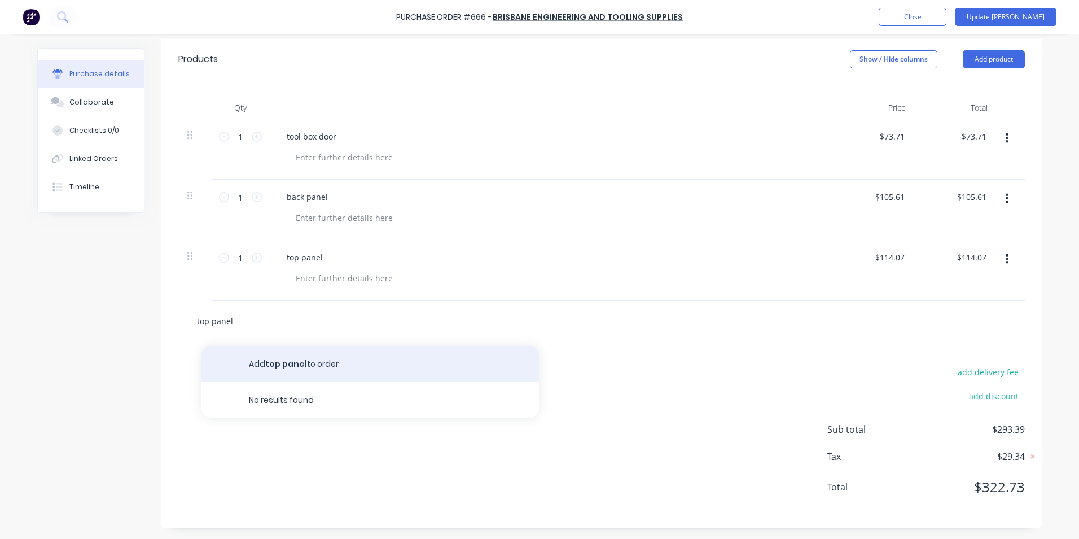
type input "top panel"
click at [305, 357] on button "Add top panel to order" at bounding box center [370, 363] width 339 height 36
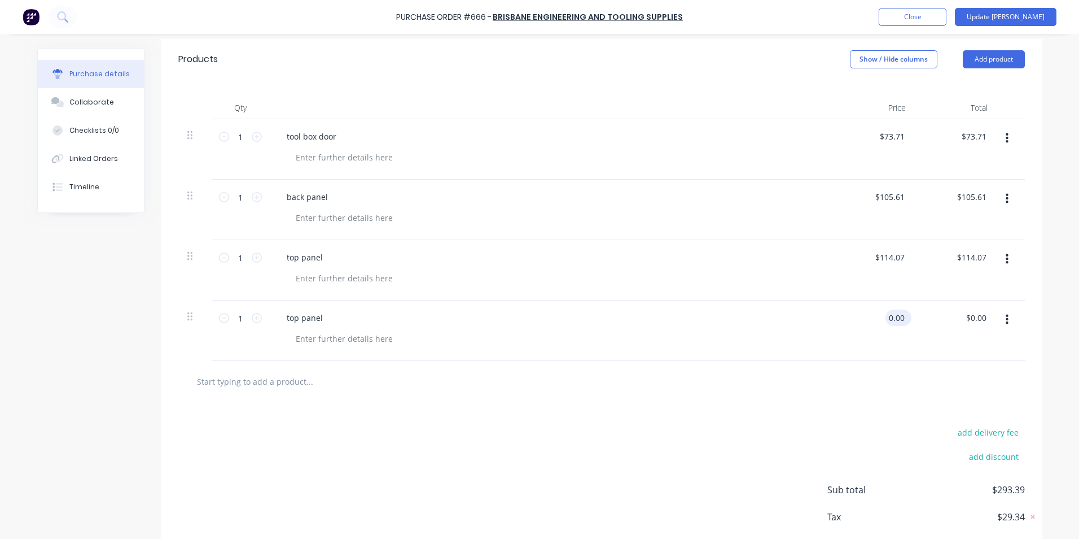
click at [896, 321] on input "0.00" at bounding box center [896, 317] width 21 height 16
drag, startPoint x: 899, startPoint y: 320, endPoint x: 878, endPoint y: 317, distance: 20.6
click at [878, 317] on div "0.00 0.00" at bounding box center [874, 330] width 82 height 60
type input "$114.07"
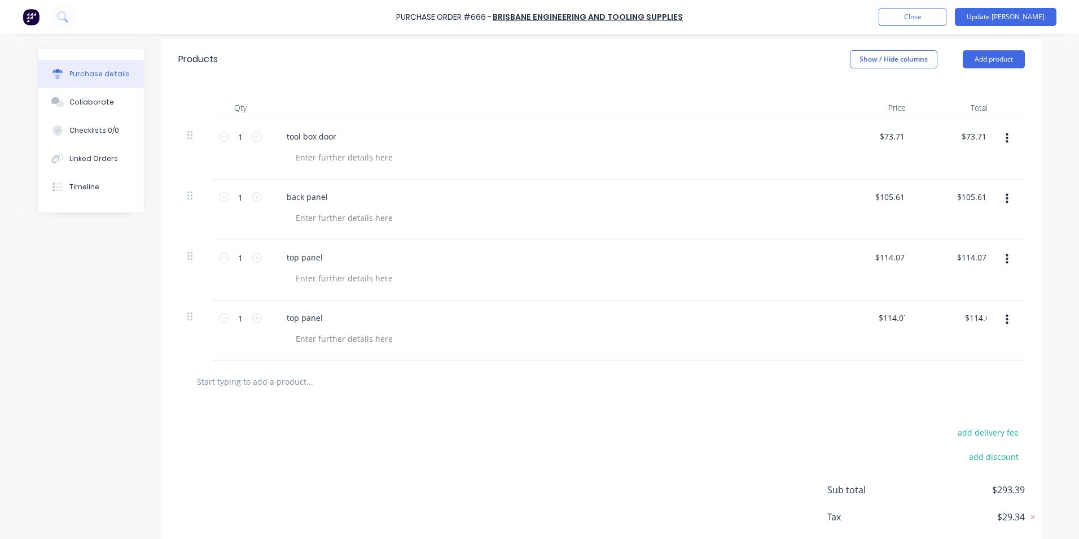
click at [934, 322] on div "$114.07 $0.00" at bounding box center [956, 330] width 82 height 60
click at [1006, 260] on icon "button" at bounding box center [1007, 259] width 3 height 12
click at [979, 351] on button "Delete" at bounding box center [973, 356] width 96 height 23
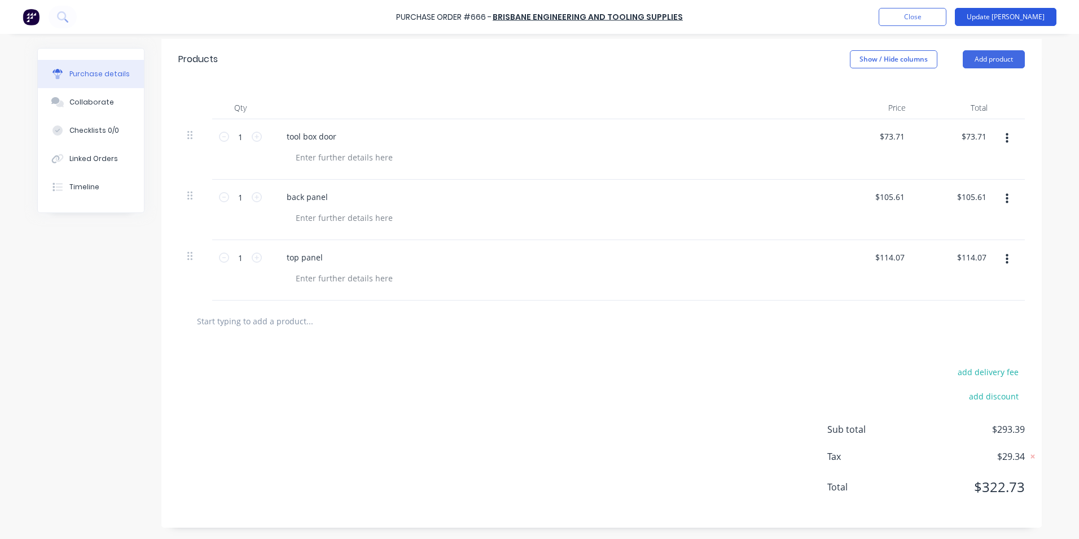
click at [1021, 16] on button "Update [PERSON_NAME]" at bounding box center [1006, 17] width 102 height 18
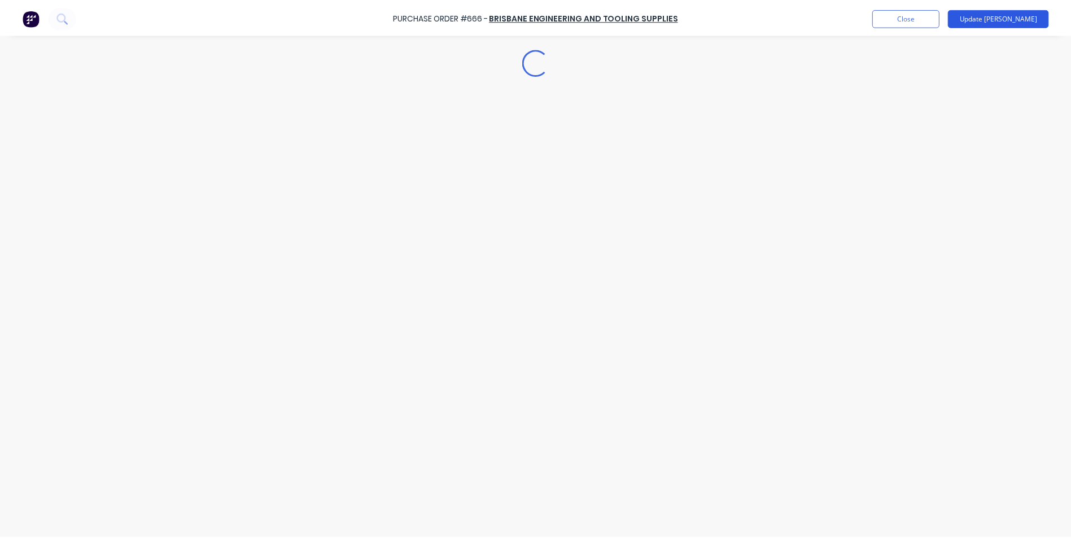
scroll to position [0, 0]
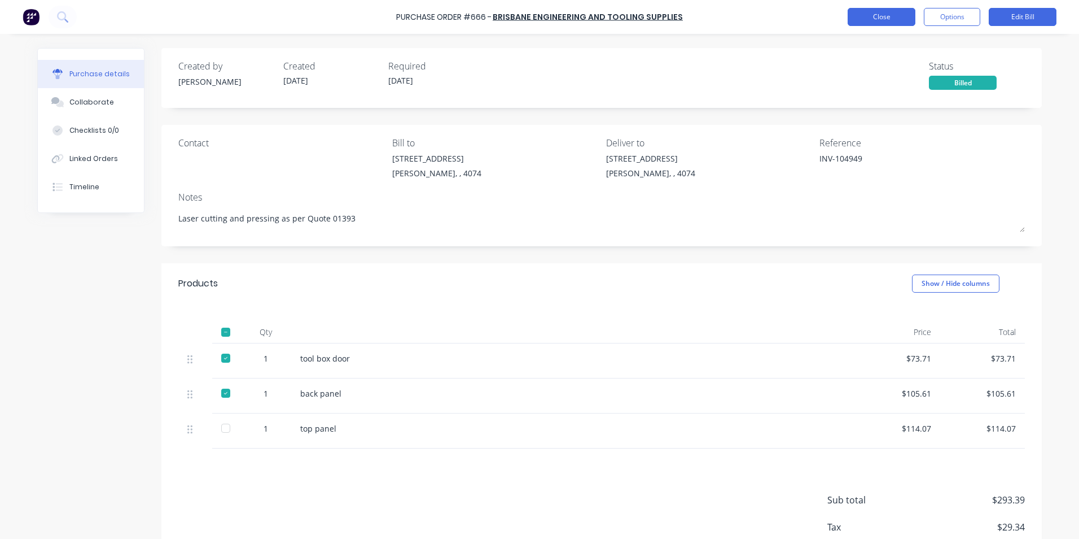
click at [865, 20] on button "Close" at bounding box center [882, 17] width 68 height 18
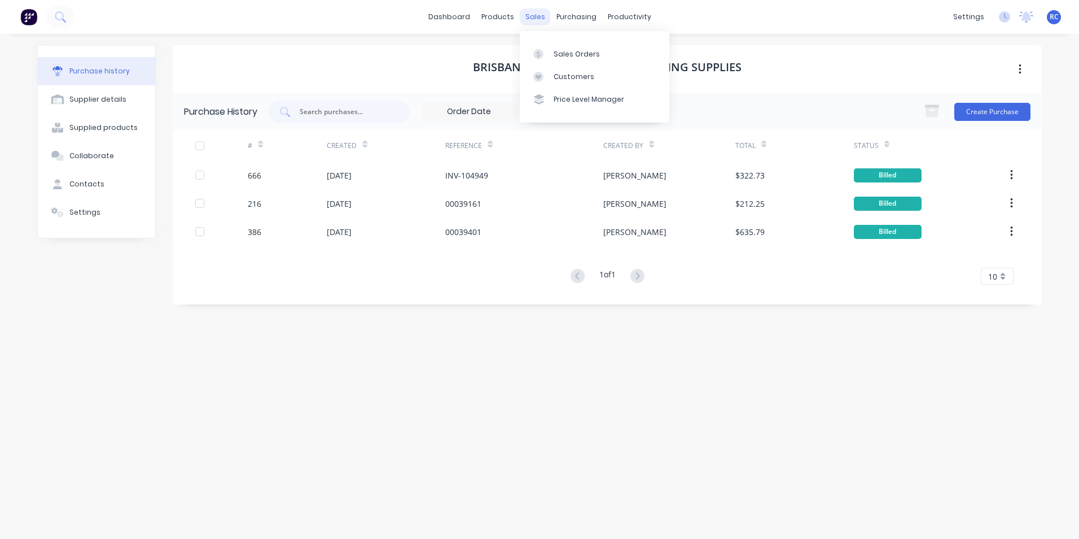
click at [541, 16] on div "sales" at bounding box center [535, 16] width 31 height 17
click at [542, 50] on icon at bounding box center [538, 54] width 10 height 10
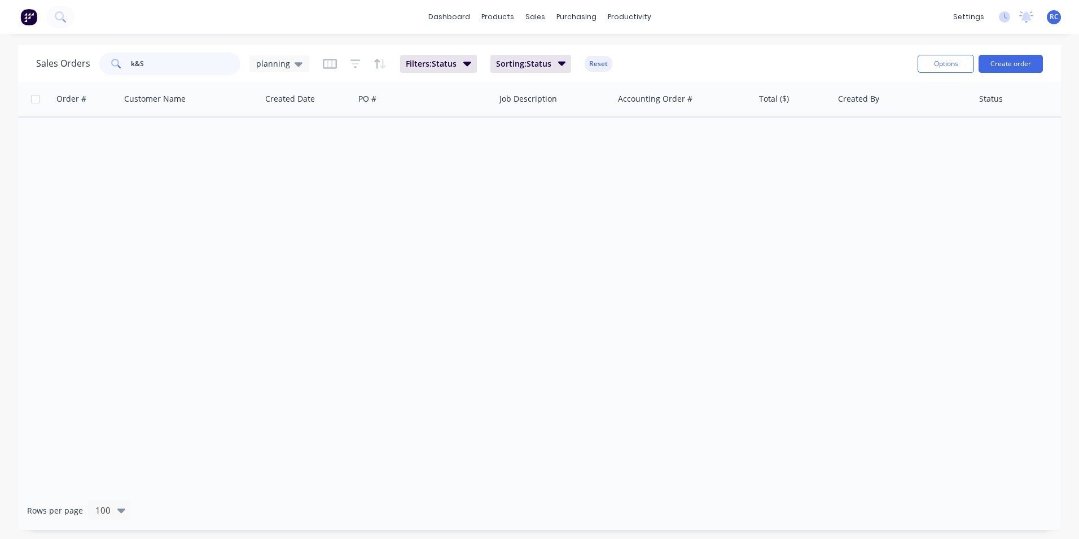
drag, startPoint x: 167, startPoint y: 59, endPoint x: 115, endPoint y: 63, distance: 52.0
click at [115, 63] on div "k&S" at bounding box center [169, 63] width 141 height 23
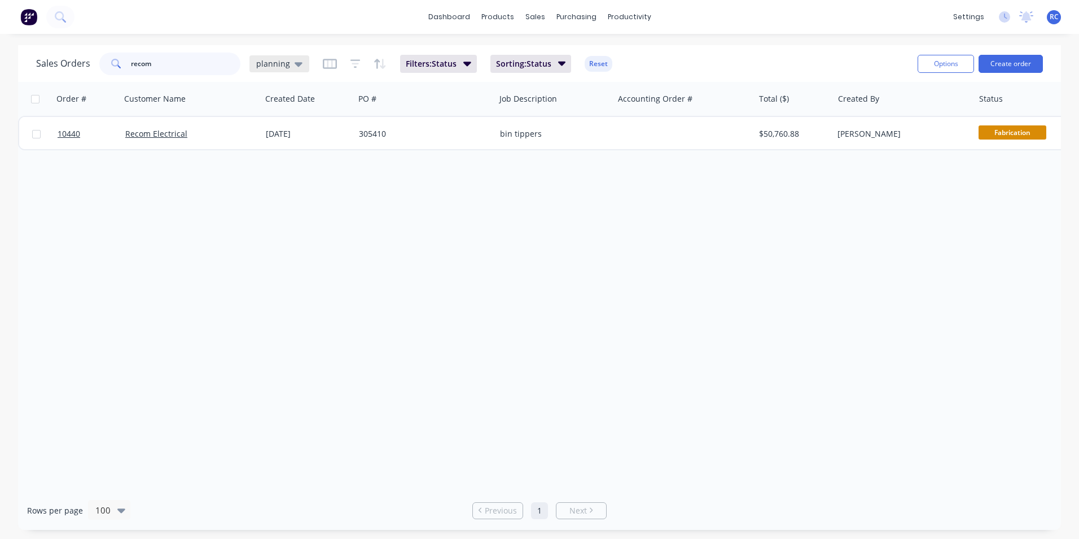
type input "recom"
click at [295, 63] on icon at bounding box center [299, 64] width 8 height 5
click at [262, 207] on button "all jobs" at bounding box center [317, 205] width 129 height 13
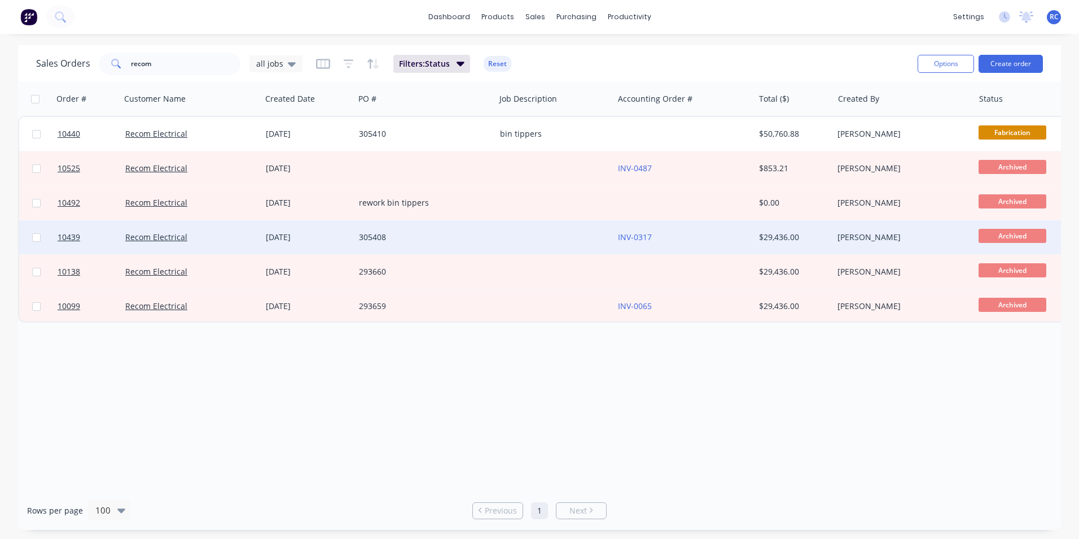
click at [278, 235] on div "[DATE]" at bounding box center [308, 236] width 84 height 11
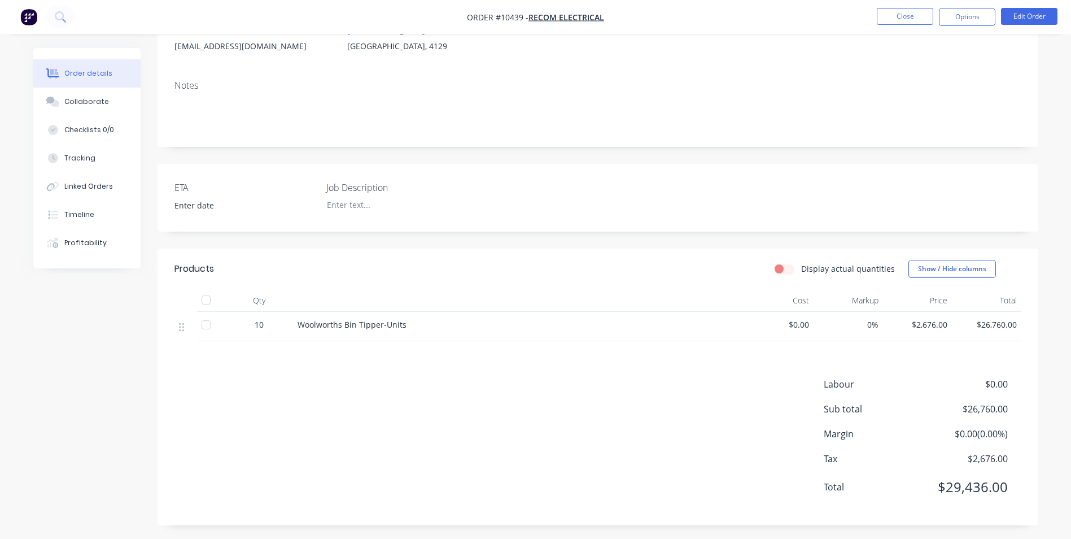
scroll to position [169, 0]
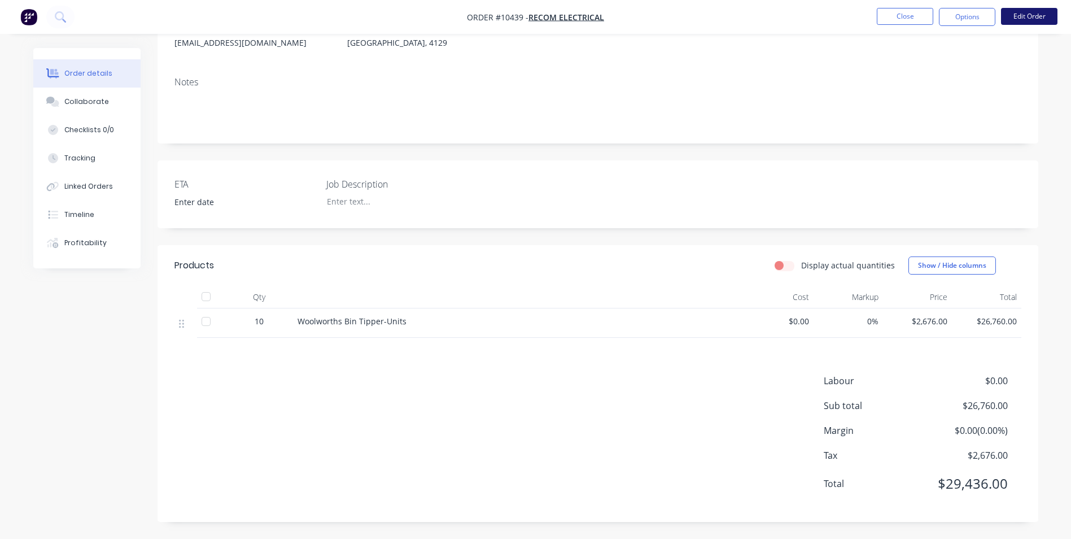
click at [1034, 15] on button "Edit Order" at bounding box center [1029, 16] width 56 height 17
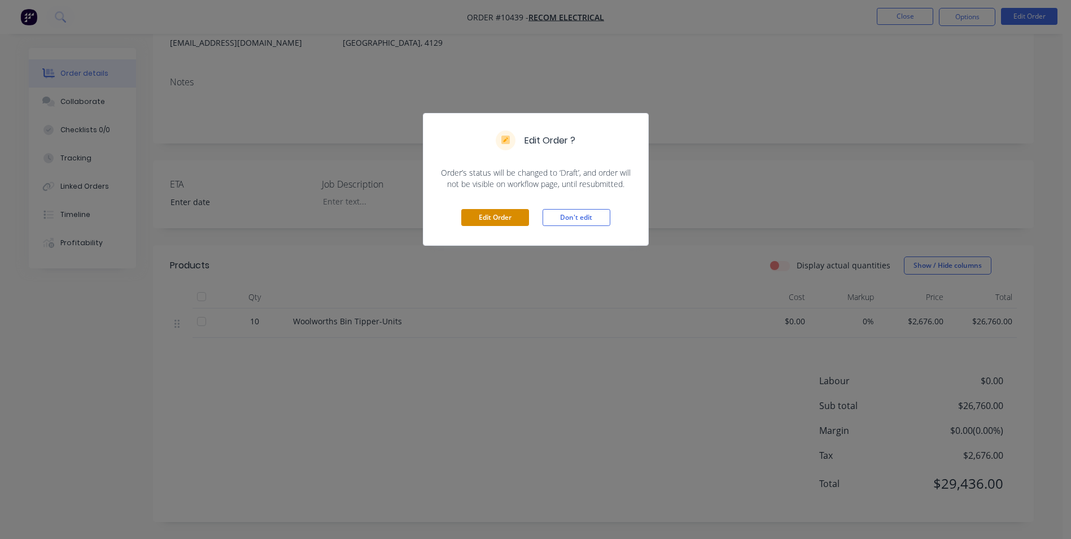
click at [509, 211] on button "Edit Order" at bounding box center [495, 217] width 68 height 17
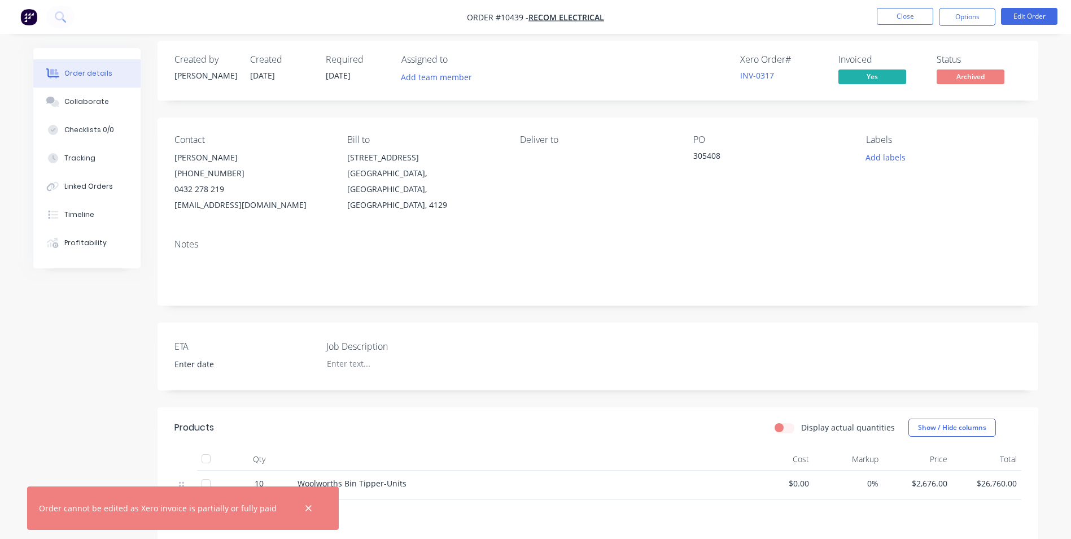
scroll to position [0, 0]
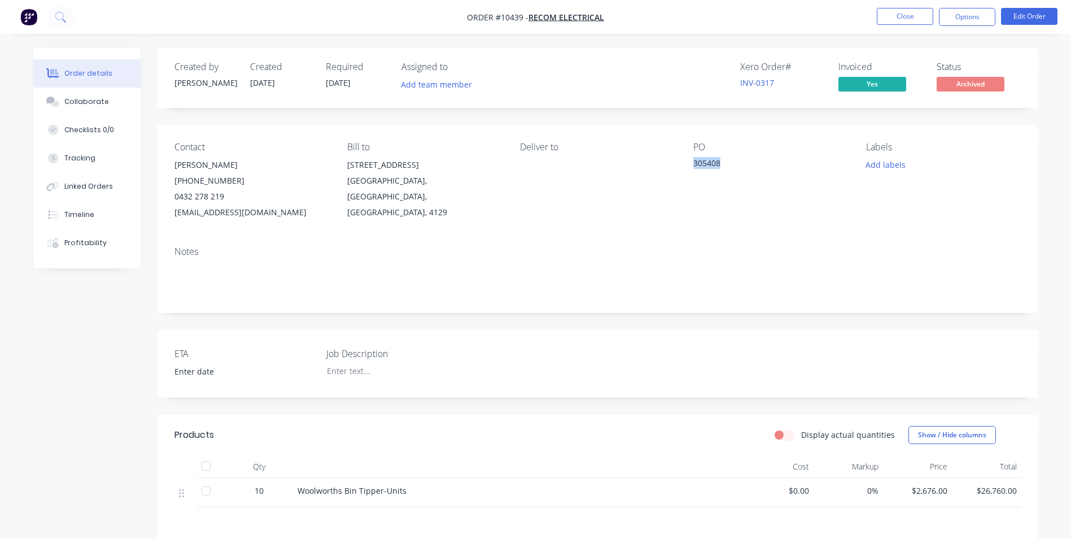
drag, startPoint x: 725, startPoint y: 162, endPoint x: 693, endPoint y: 163, distance: 32.7
click at [693, 163] on div "305408" at bounding box center [763, 165] width 141 height 16
copy div "305408"
click at [927, 15] on button "Close" at bounding box center [905, 16] width 56 height 17
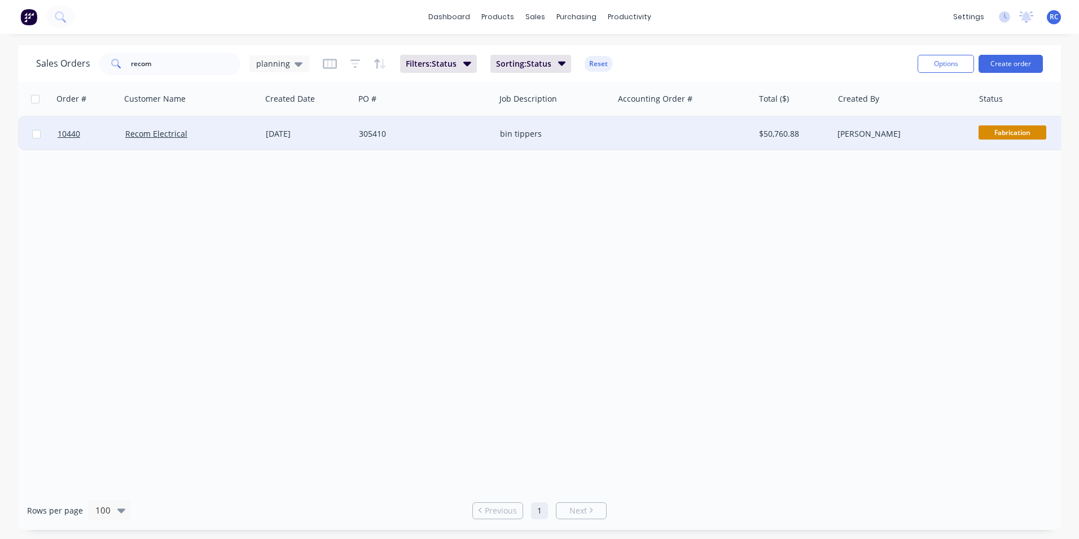
click at [344, 128] on div "[DATE]" at bounding box center [308, 133] width 84 height 11
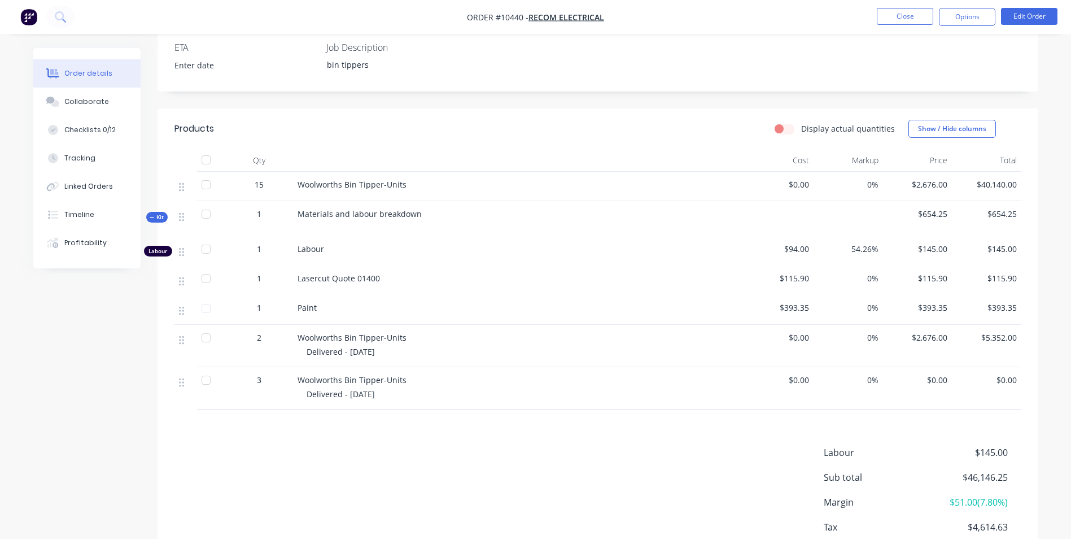
scroll to position [107, 0]
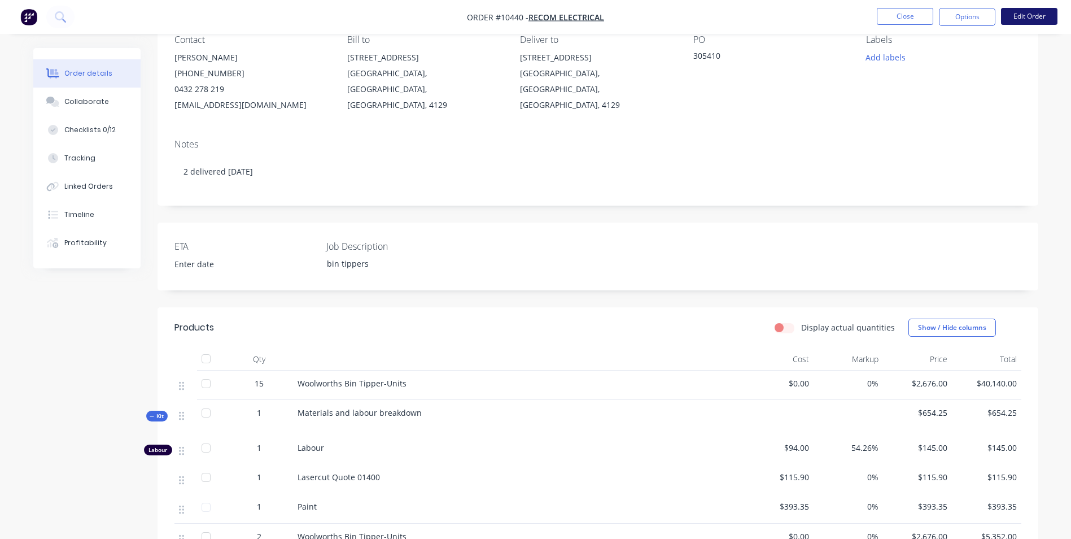
click at [1021, 16] on button "Edit Order" at bounding box center [1029, 16] width 56 height 17
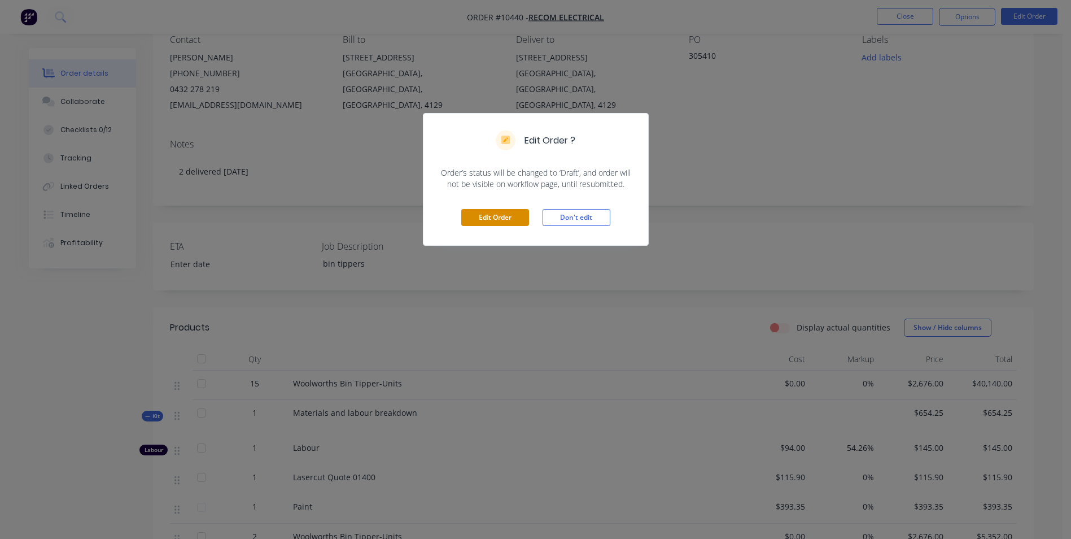
click at [501, 224] on button "Edit Order" at bounding box center [495, 217] width 68 height 17
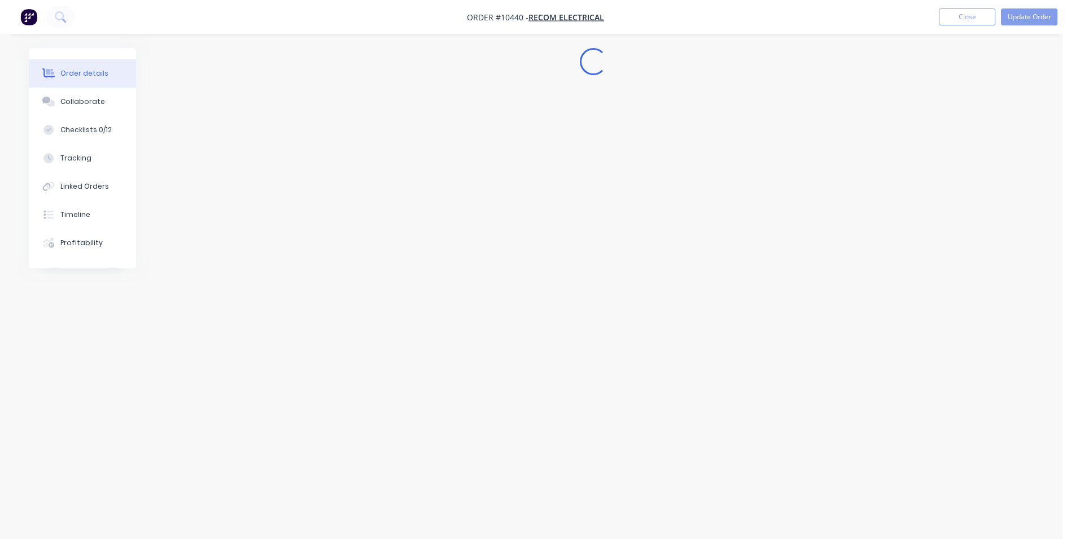
scroll to position [0, 0]
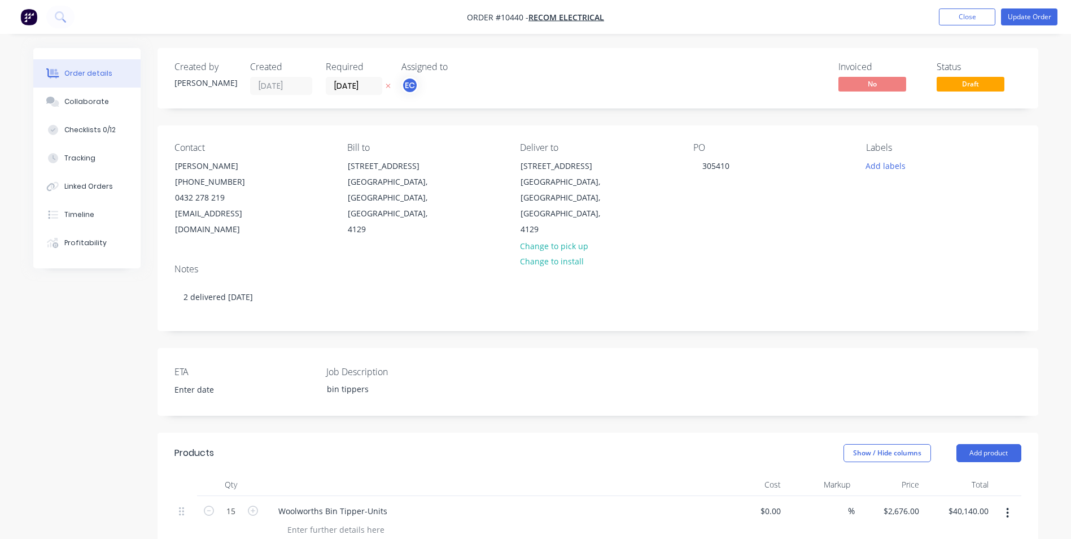
click at [724, 175] on div "PO 305410" at bounding box center [770, 189] width 155 height 95
click at [730, 167] on div "305410" at bounding box center [715, 165] width 45 height 16
click at [734, 234] on div "Contact [PERSON_NAME] [PHONE_NUMBER] [EMAIL_ADDRESS][DOMAIN_NAME] Bill to [STRE…" at bounding box center [597, 189] width 881 height 129
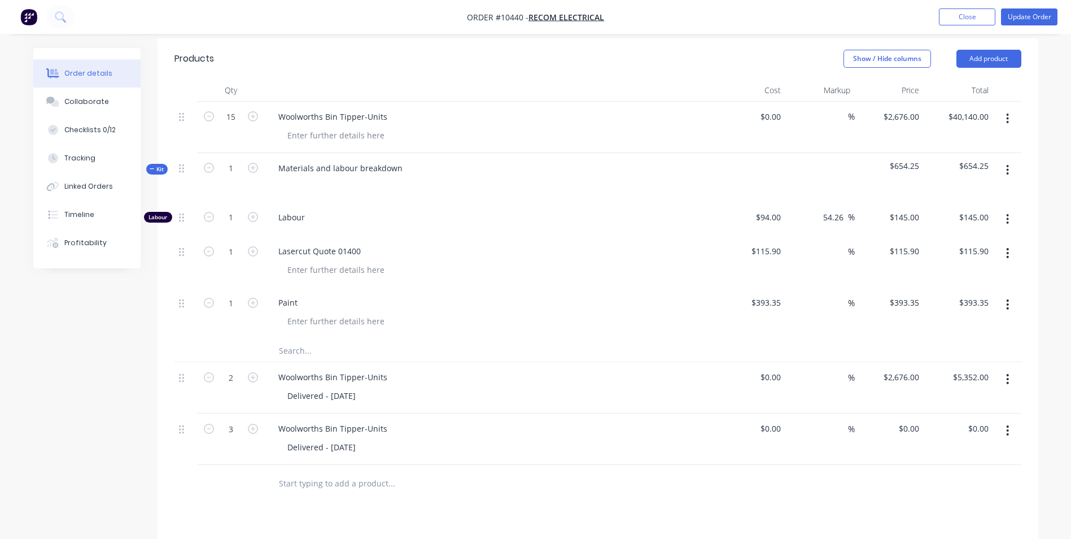
scroll to position [565, 0]
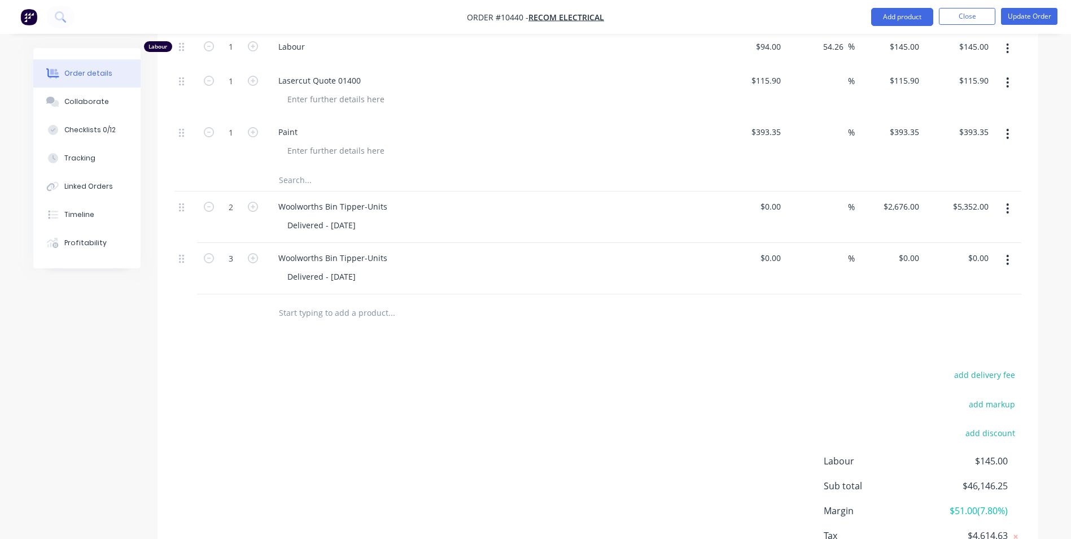
click at [1007, 256] on icon "button" at bounding box center [1008, 260] width 2 height 10
click at [983, 307] on div "Duplicate" at bounding box center [967, 312] width 87 height 16
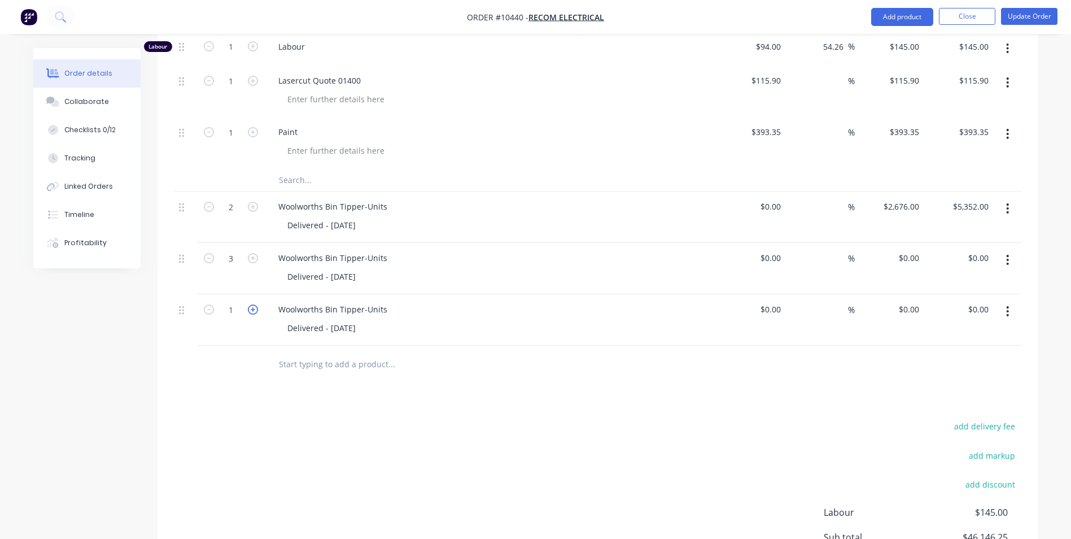
click at [249, 307] on icon "button" at bounding box center [253, 309] width 10 height 10
type input "3"
click at [351, 327] on div "Delivered - [DATE]" at bounding box center [321, 328] width 86 height 16
click at [514, 445] on div "add delivery fee add markup add discount Labour $145.00 Sub total $46,146.25 Ma…" at bounding box center [597, 527] width 847 height 218
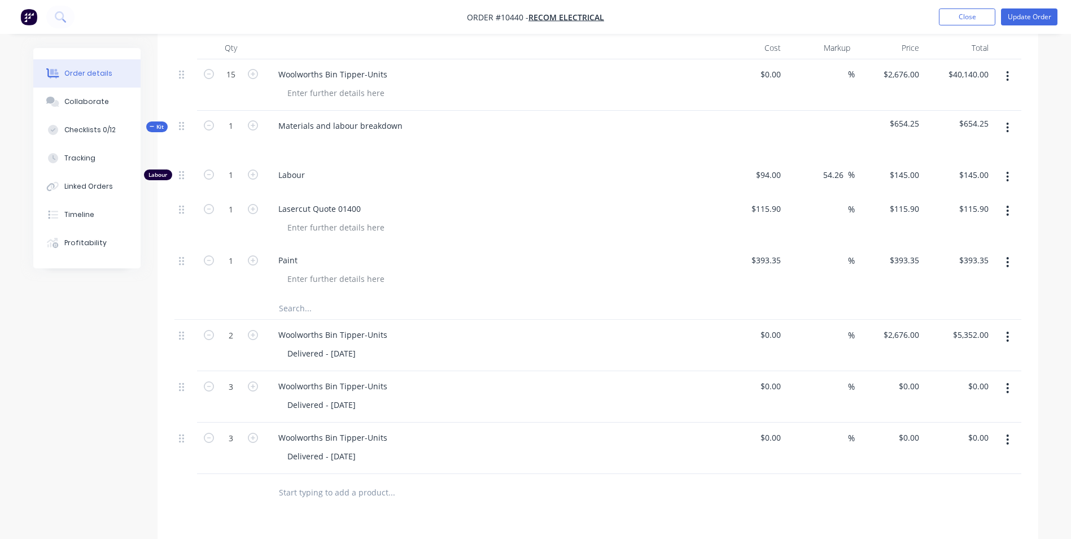
scroll to position [395, 0]
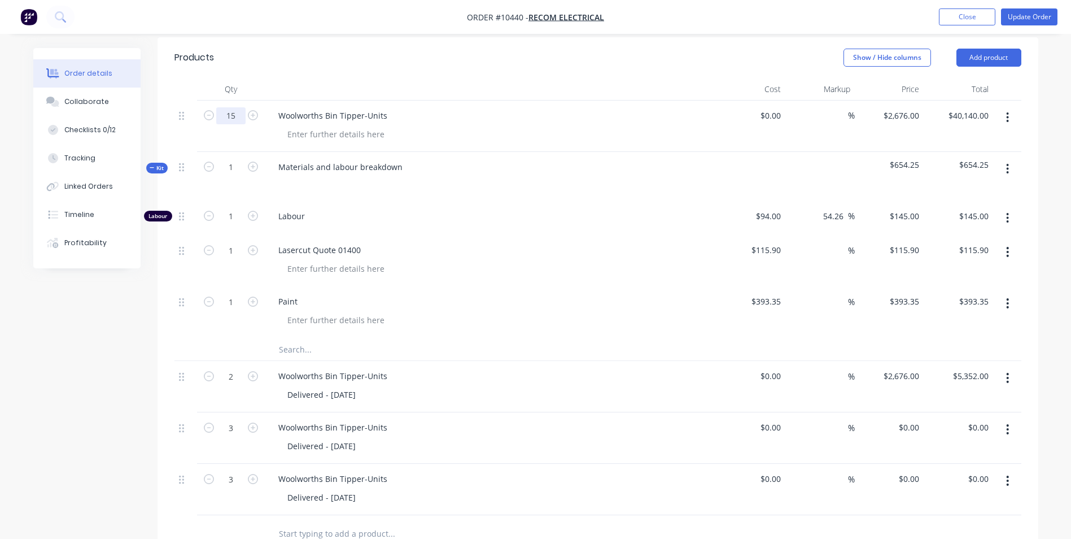
click at [245, 111] on input "15" at bounding box center [230, 115] width 29 height 17
type input "12"
type input "$32,112.00"
click at [490, 210] on span "Labour" at bounding box center [495, 216] width 434 height 12
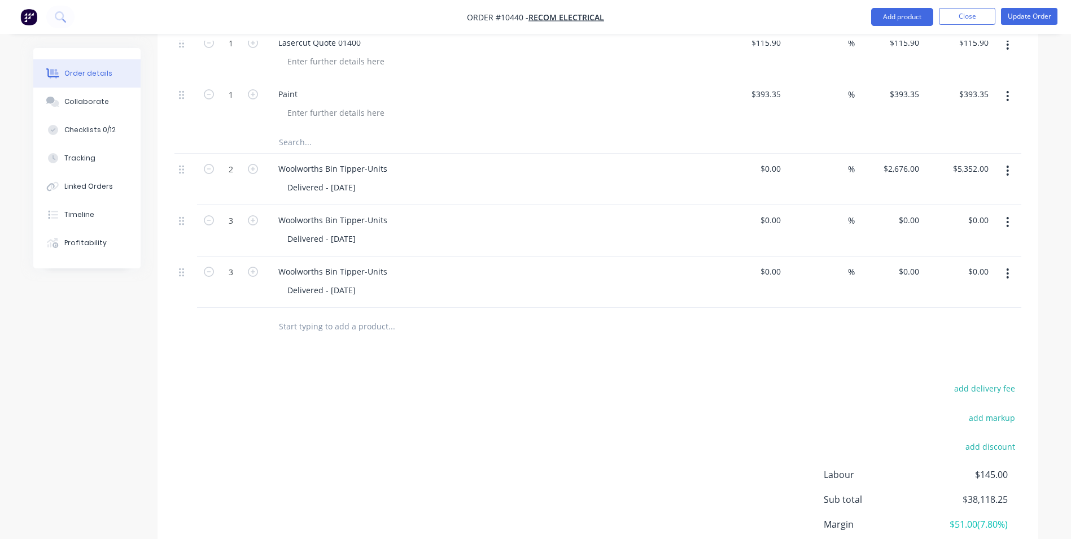
scroll to position [677, 0]
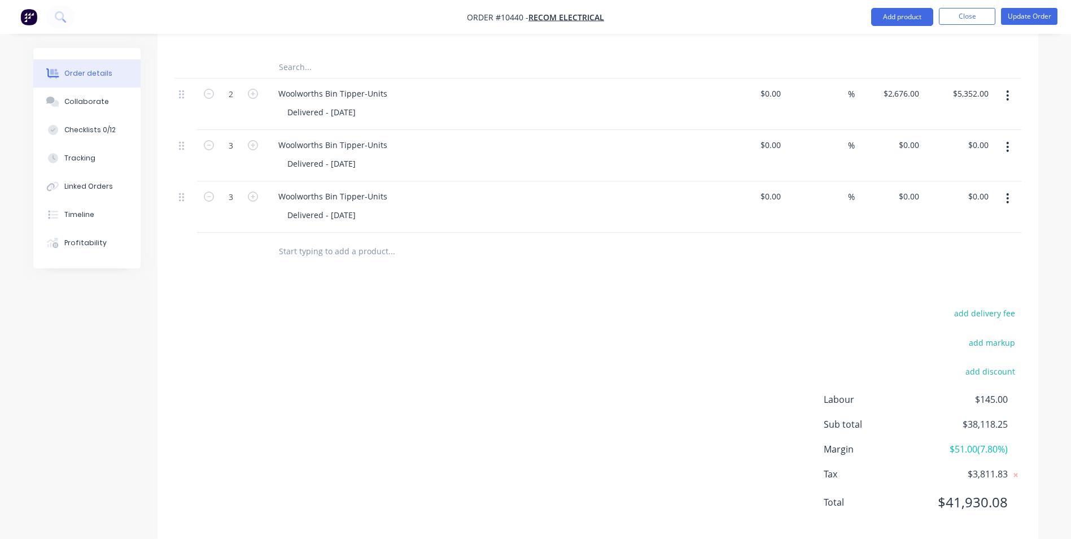
click at [478, 278] on div "Products Show / Hide columns Add product Qty Cost Markup Price Total 12 Woolwor…" at bounding box center [597, 148] width 881 height 786
click at [1034, 16] on button "Update Order" at bounding box center [1029, 16] width 56 height 17
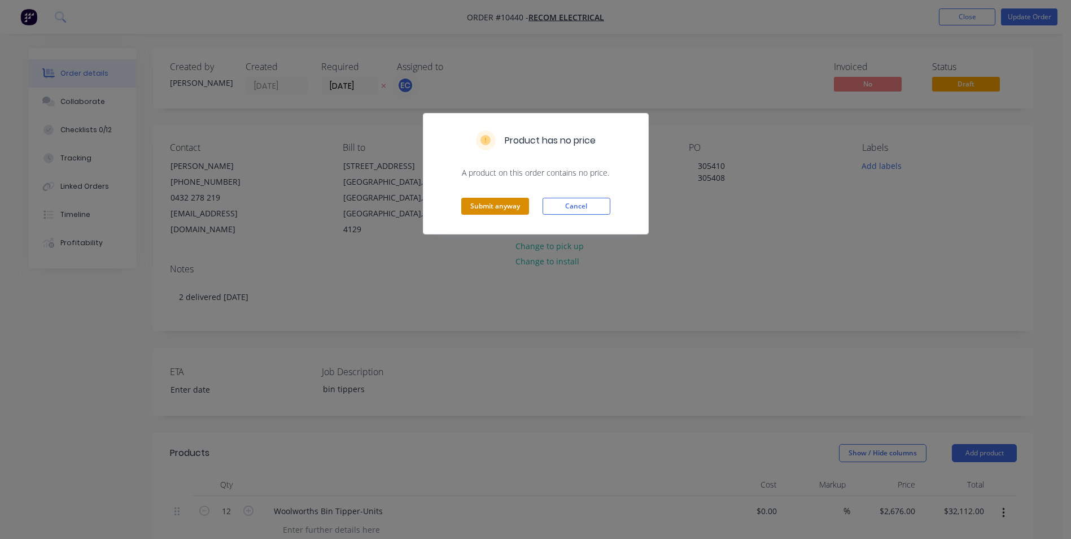
click at [501, 207] on button "Submit anyway" at bounding box center [495, 206] width 68 height 17
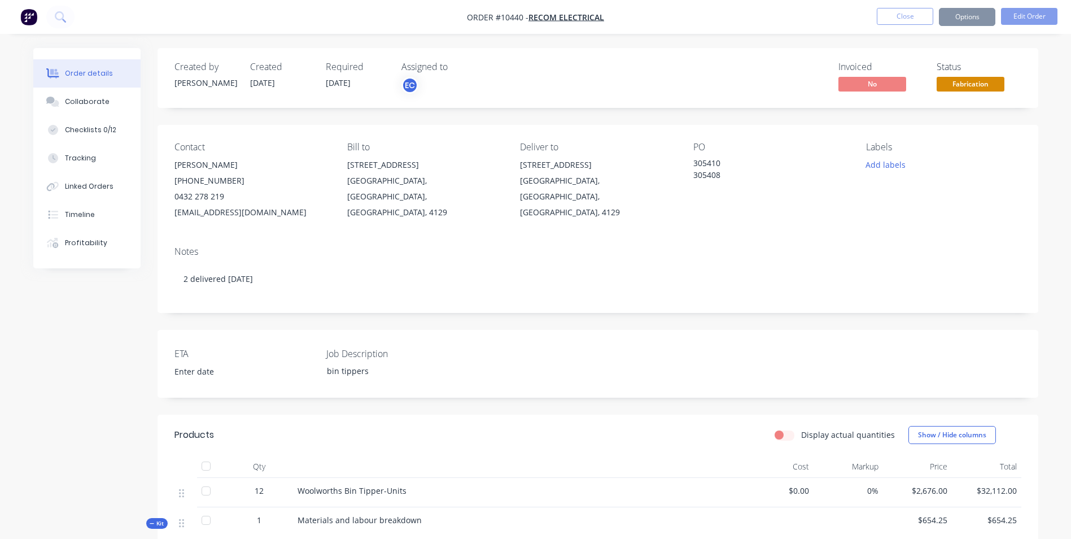
click at [962, 7] on nav "Order #10440 - Recom Electrical Close Options Edit Order" at bounding box center [535, 17] width 1071 height 34
click at [964, 15] on button "Options" at bounding box center [967, 17] width 56 height 18
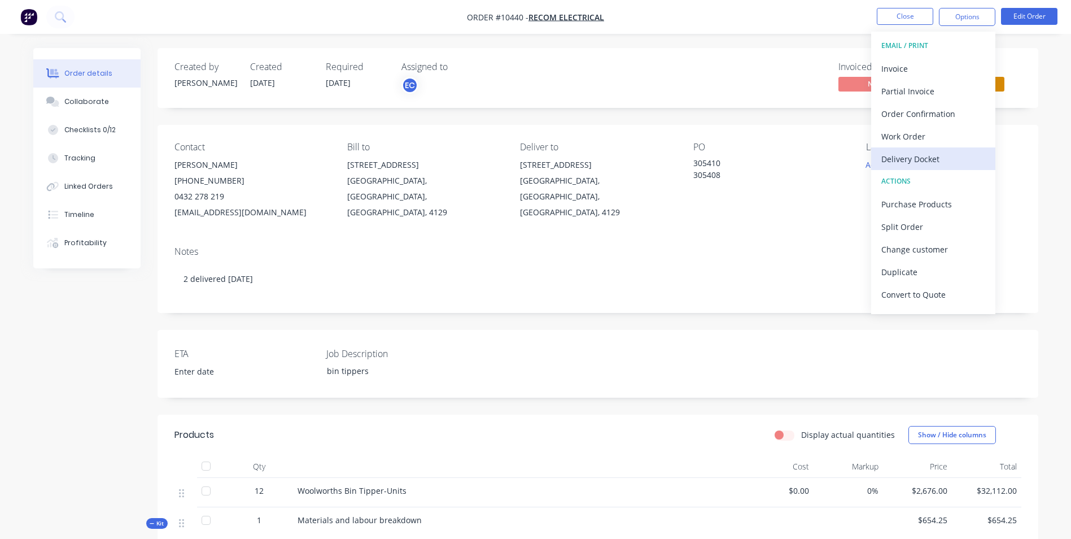
click at [913, 162] on div "Delivery Docket" at bounding box center [933, 159] width 104 height 16
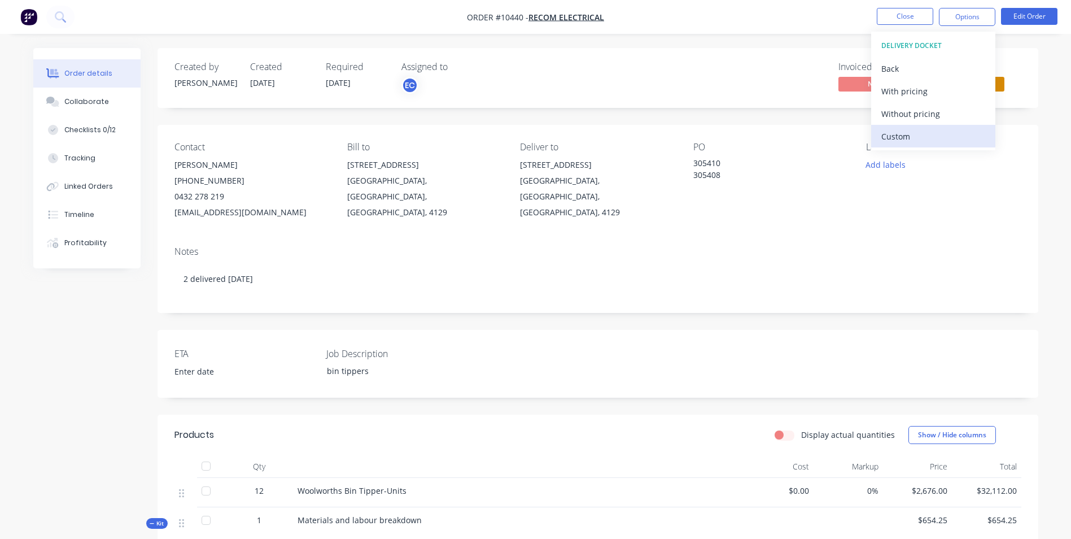
click at [901, 134] on div "Custom" at bounding box center [933, 136] width 104 height 16
click at [905, 116] on div "Without pricing" at bounding box center [933, 114] width 104 height 16
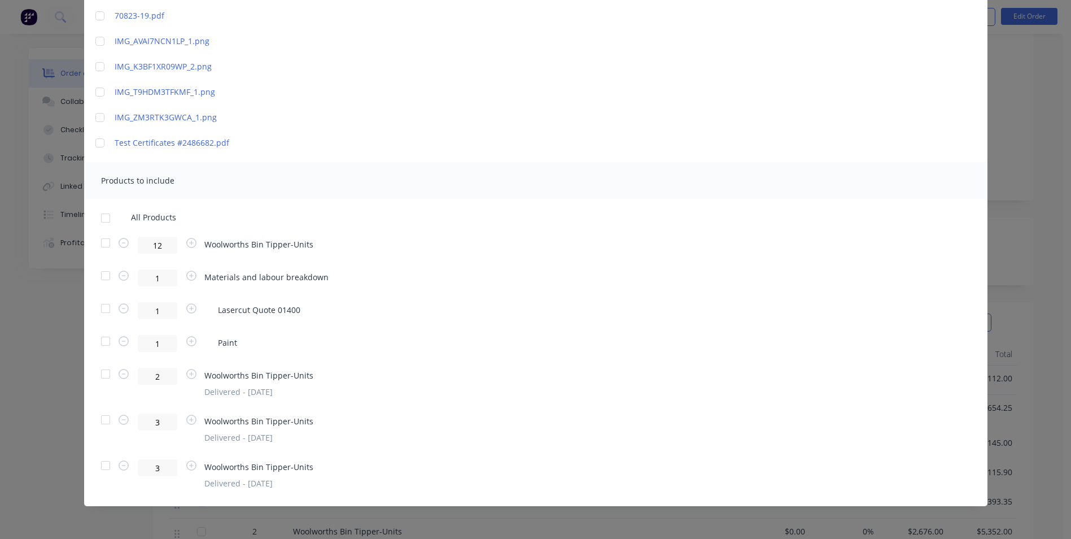
scroll to position [282, 0]
click at [103, 464] on div at bounding box center [105, 465] width 23 height 23
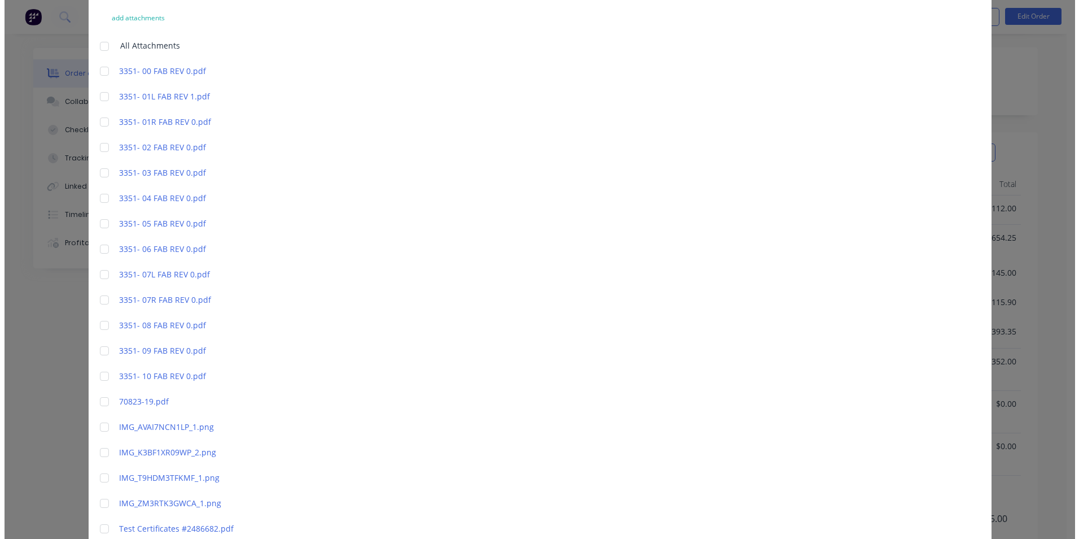
scroll to position [0, 0]
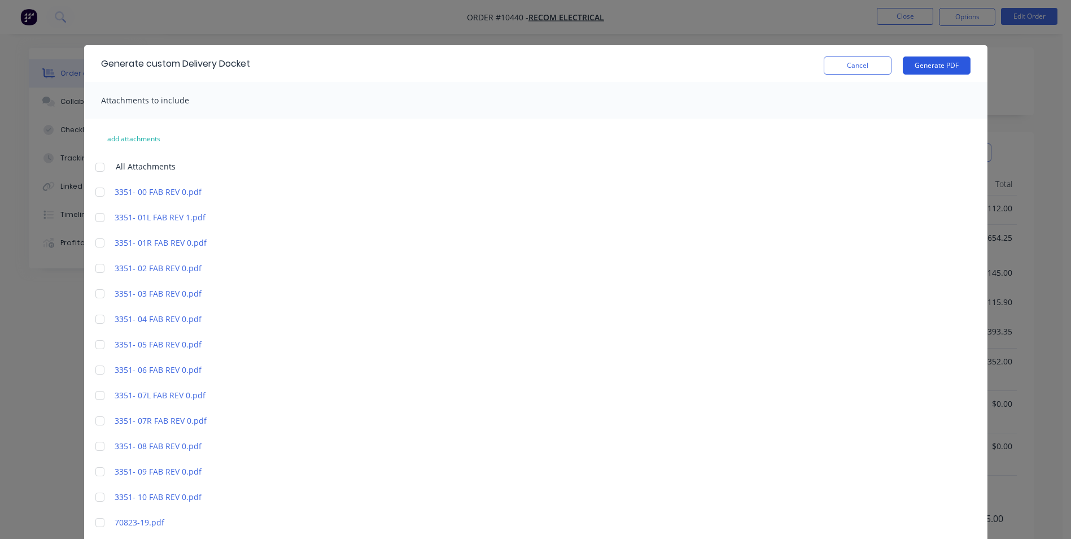
click at [942, 71] on button "Generate PDF" at bounding box center [937, 65] width 68 height 18
